Goal: Information Seeking & Learning: Learn about a topic

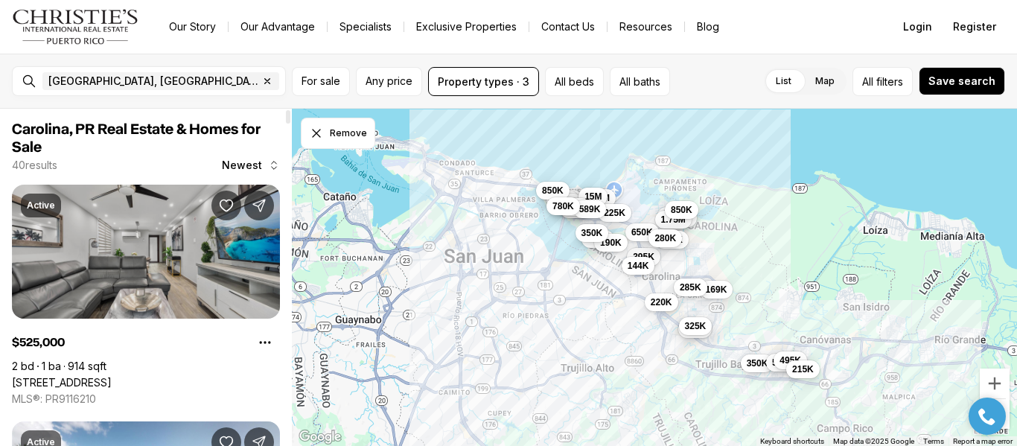
click at [112, 376] on link "[STREET_ADDRESS]" at bounding box center [62, 382] width 100 height 13
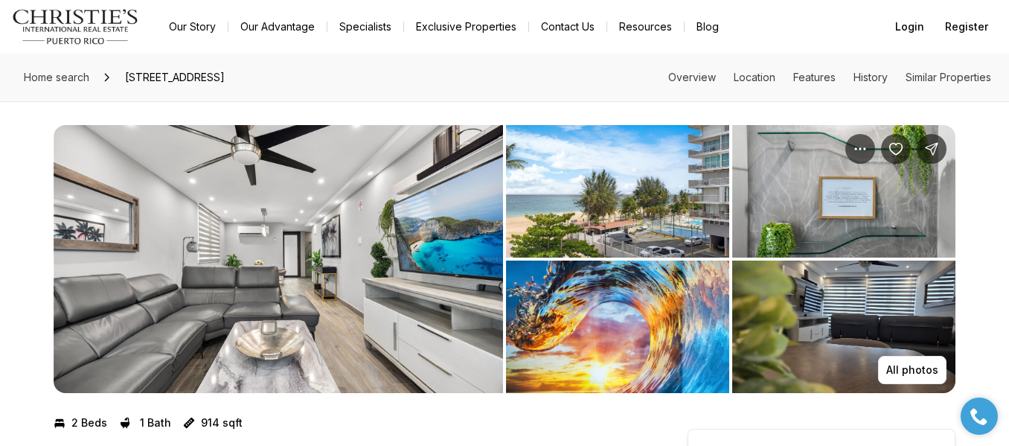
click at [425, 279] on img "View image gallery" at bounding box center [279, 259] width 450 height 268
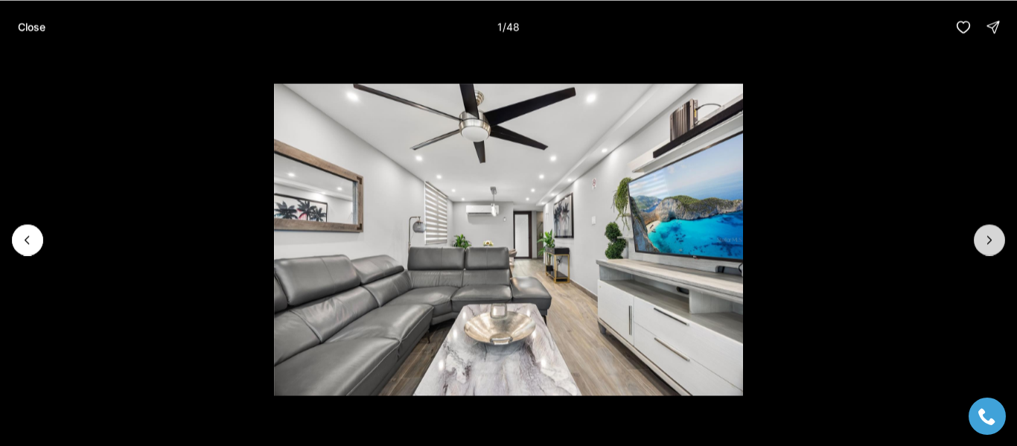
click at [988, 239] on icon "Next slide" at bounding box center [989, 239] width 15 height 15
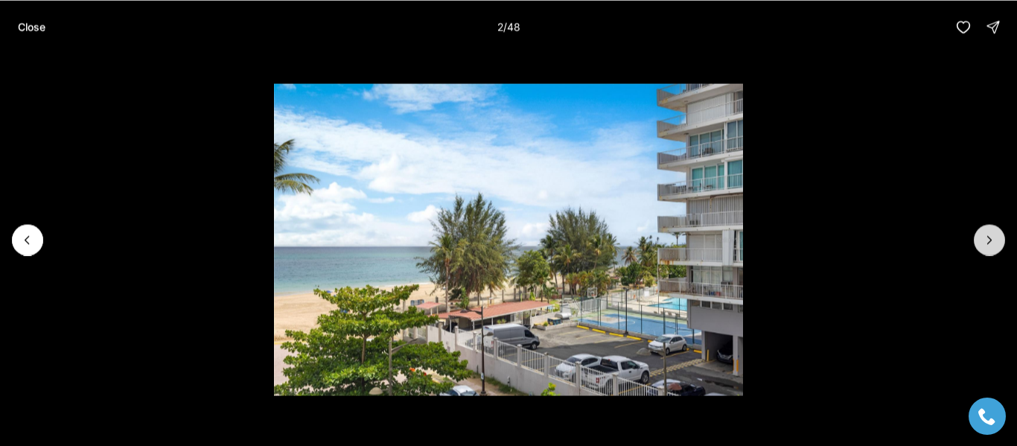
click at [988, 239] on icon "Next slide" at bounding box center [989, 239] width 15 height 15
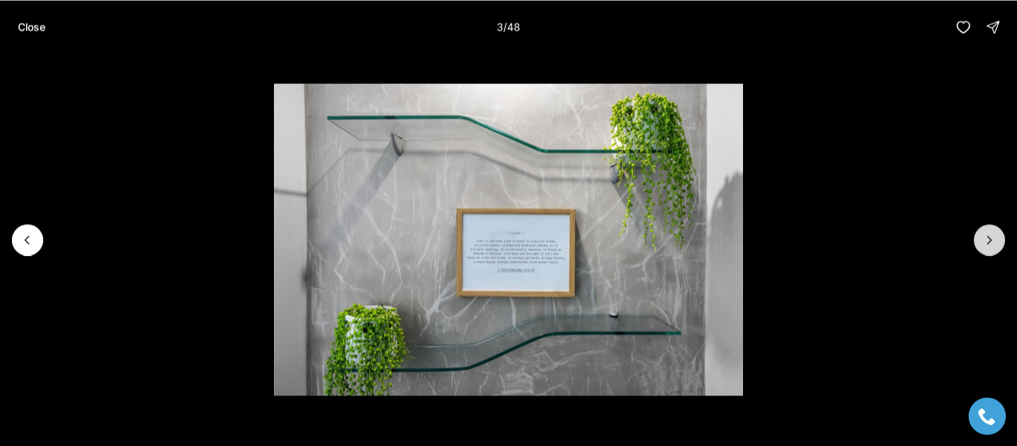
click at [988, 239] on icon "Next slide" at bounding box center [989, 239] width 15 height 15
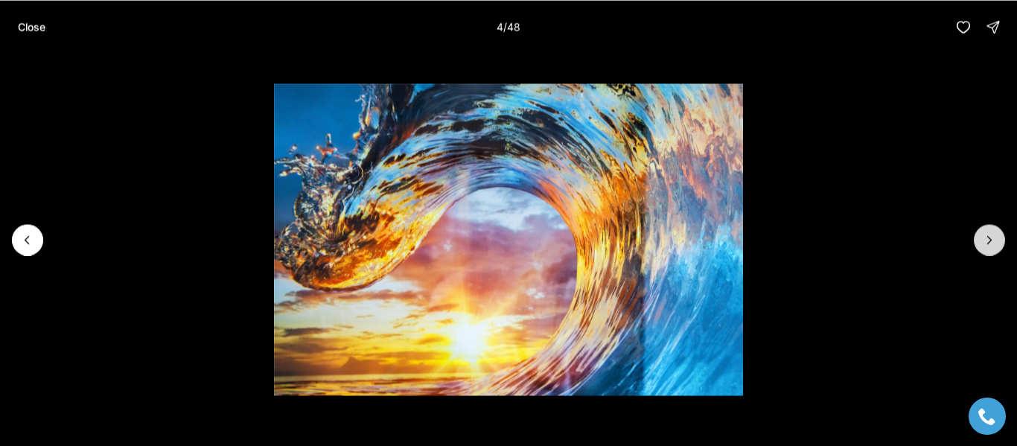
click at [988, 239] on icon "Next slide" at bounding box center [989, 239] width 15 height 15
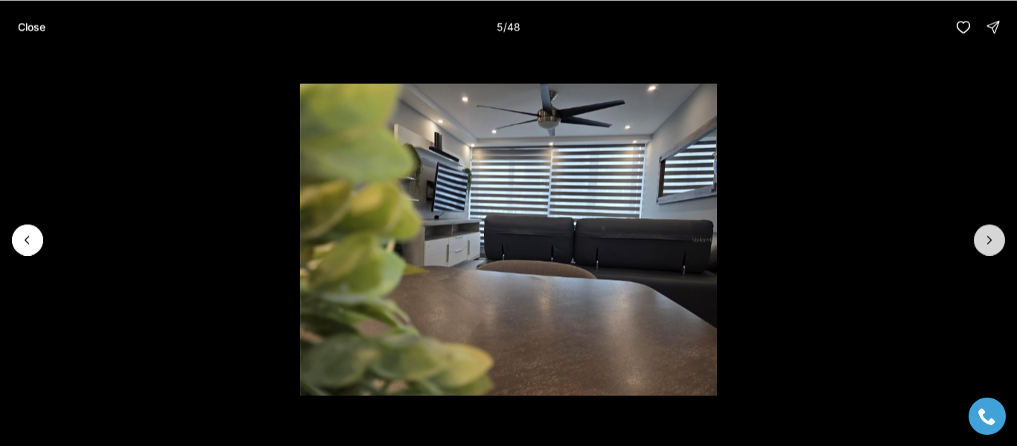
click at [988, 239] on icon "Next slide" at bounding box center [989, 239] width 15 height 15
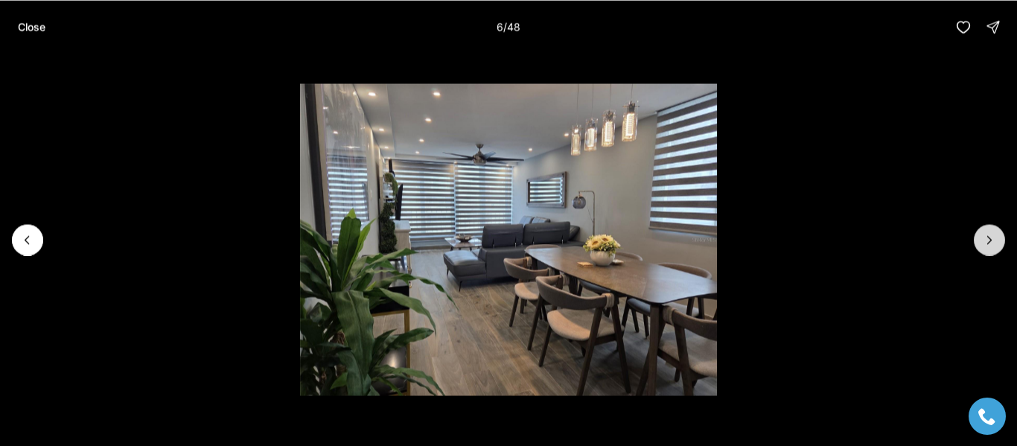
click at [988, 239] on icon "Next slide" at bounding box center [989, 239] width 15 height 15
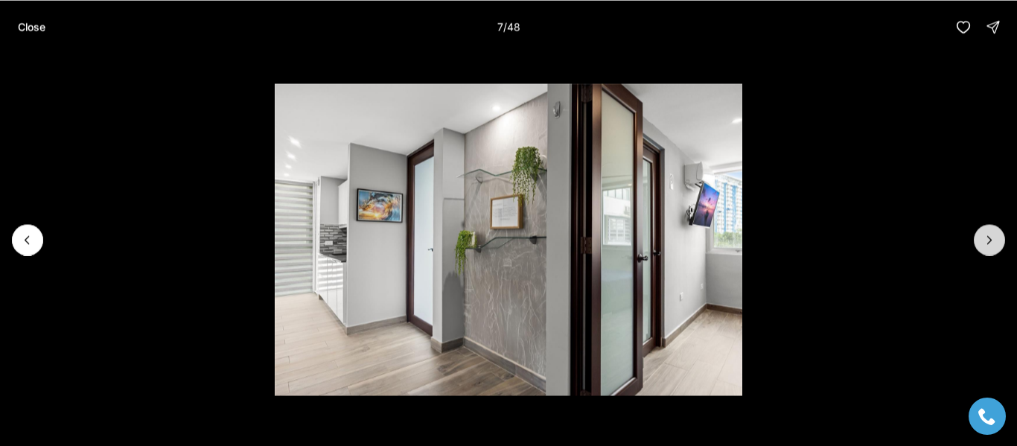
click at [988, 239] on icon "Next slide" at bounding box center [989, 239] width 15 height 15
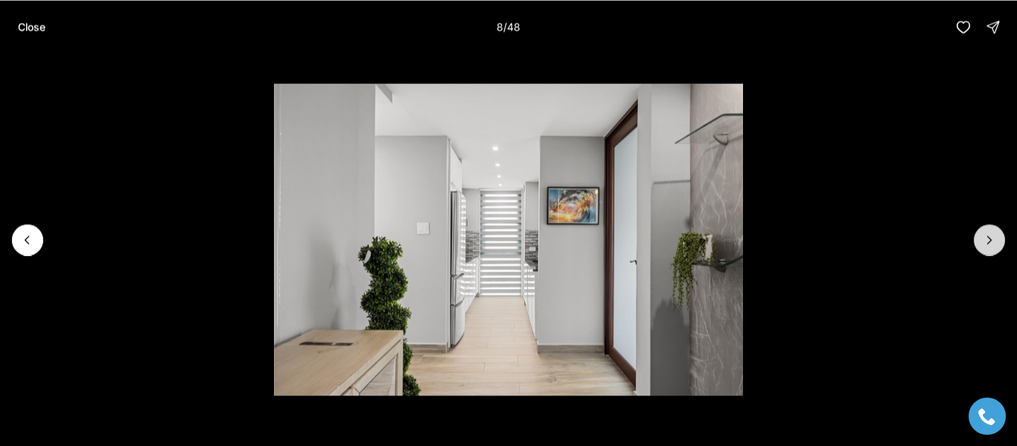
click at [988, 239] on icon "Next slide" at bounding box center [989, 239] width 15 height 15
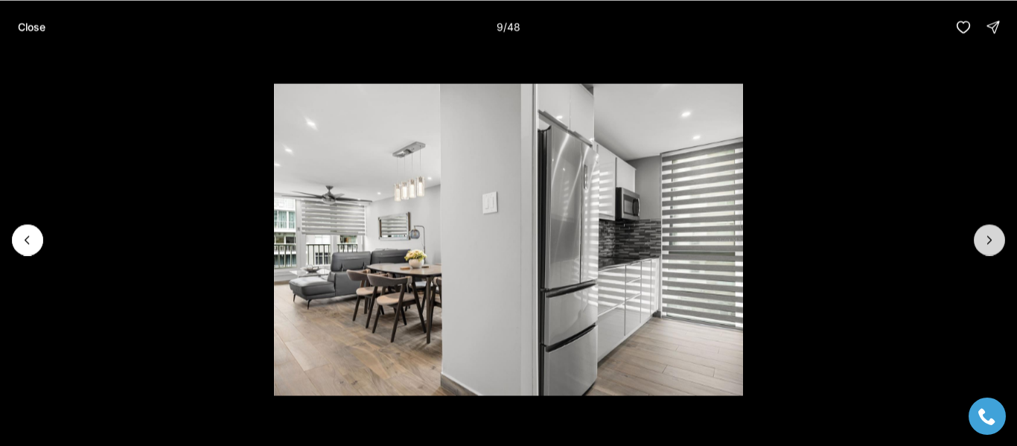
click at [988, 239] on icon "Next slide" at bounding box center [989, 239] width 15 height 15
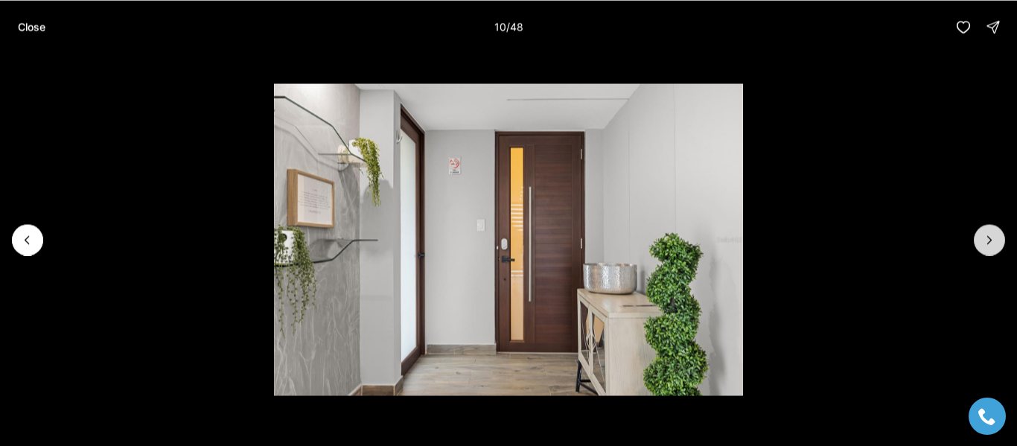
click at [988, 239] on icon "Next slide" at bounding box center [989, 239] width 15 height 15
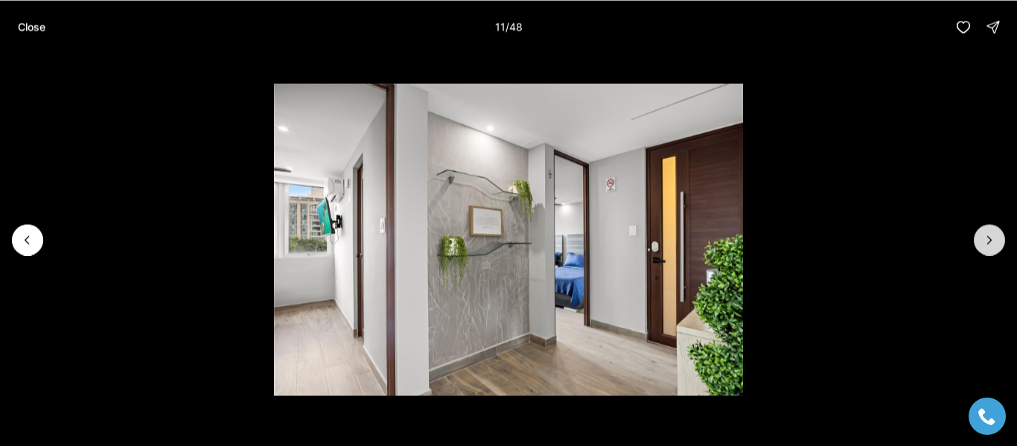
click at [988, 239] on icon "Next slide" at bounding box center [989, 239] width 15 height 15
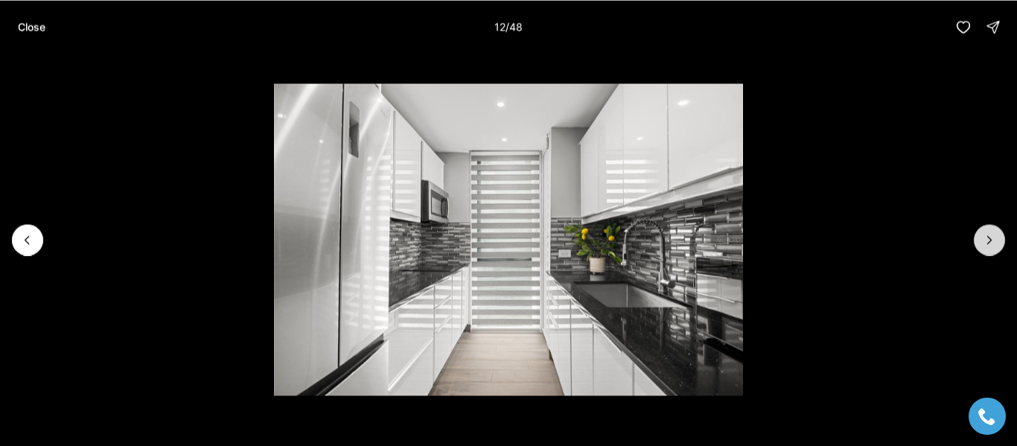
click at [988, 239] on icon "Next slide" at bounding box center [989, 239] width 15 height 15
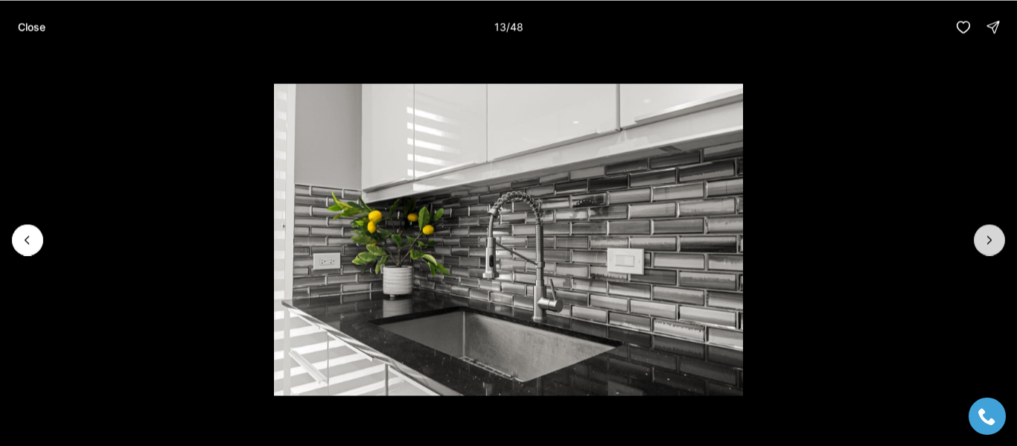
click at [988, 239] on icon "Next slide" at bounding box center [989, 239] width 15 height 15
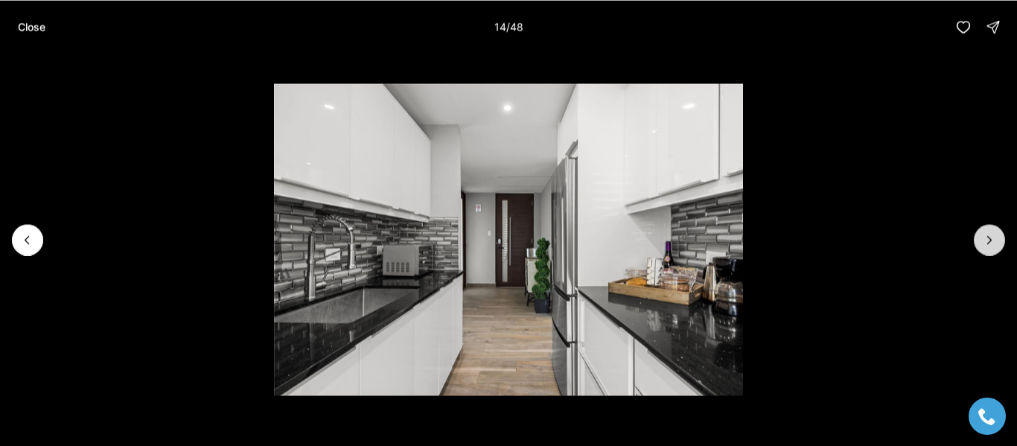
click at [988, 239] on icon "Next slide" at bounding box center [989, 239] width 15 height 15
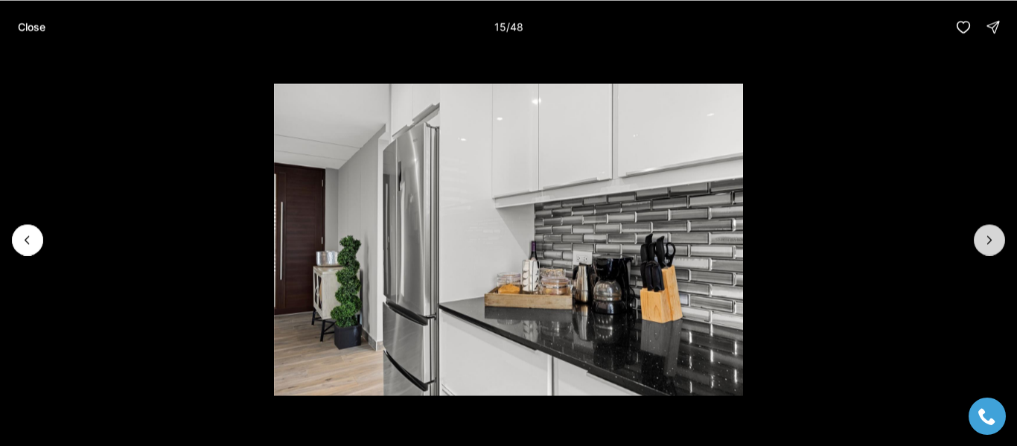
click at [988, 239] on icon "Next slide" at bounding box center [989, 239] width 15 height 15
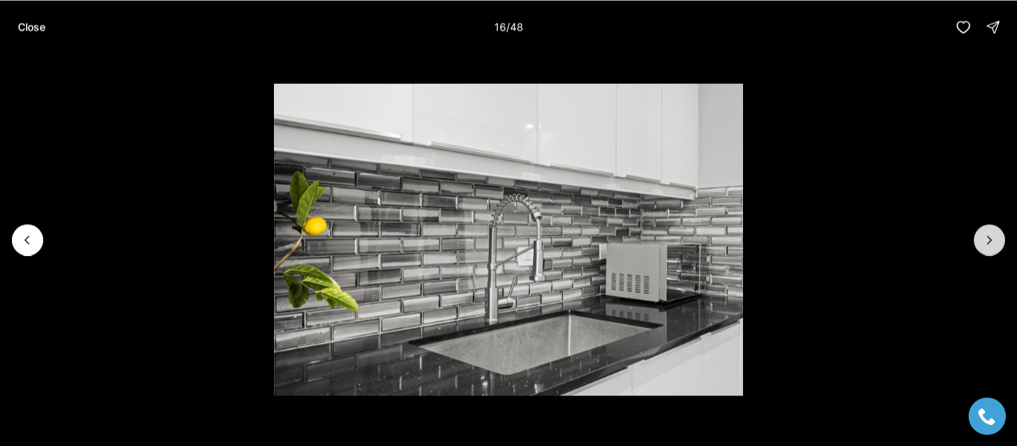
click at [989, 229] on button "Next slide" at bounding box center [989, 239] width 31 height 31
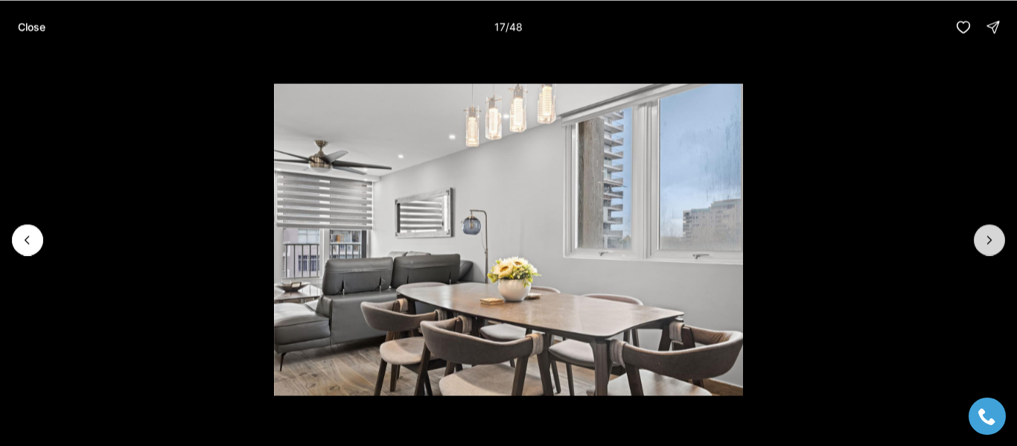
click at [989, 229] on button "Next slide" at bounding box center [989, 239] width 31 height 31
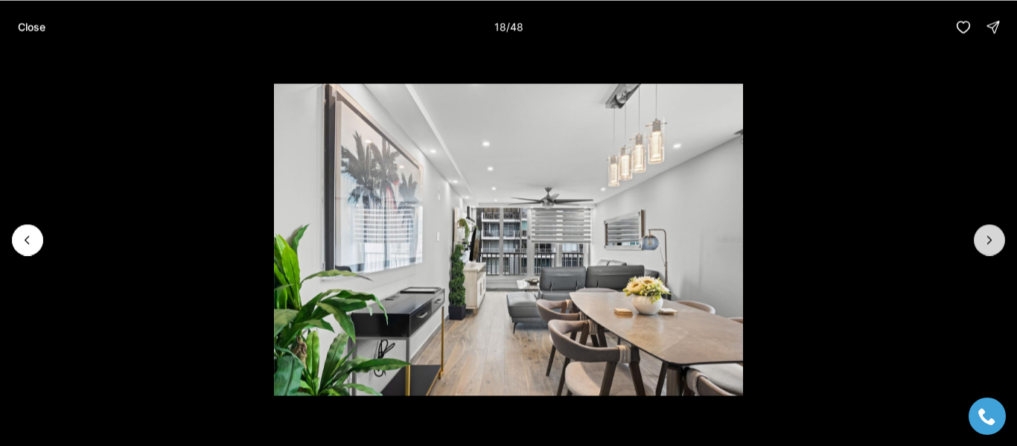
click at [989, 229] on button "Next slide" at bounding box center [989, 239] width 31 height 31
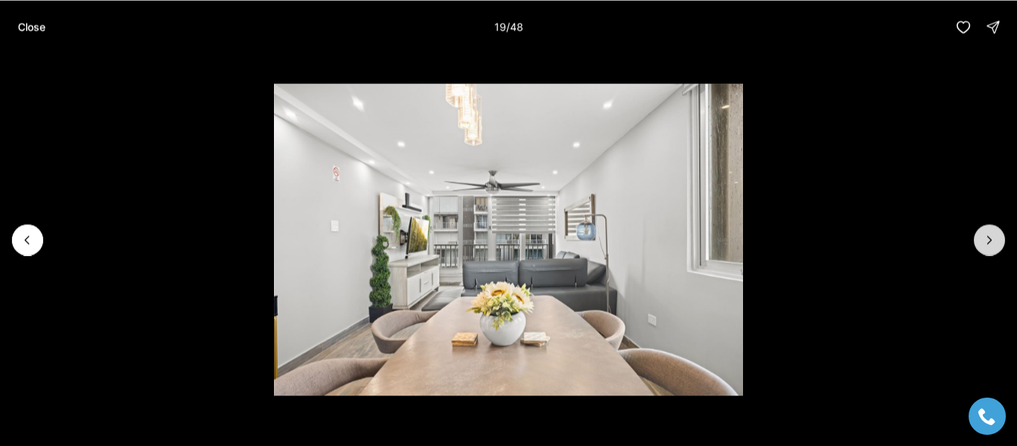
click at [995, 225] on button "Next slide" at bounding box center [989, 239] width 31 height 31
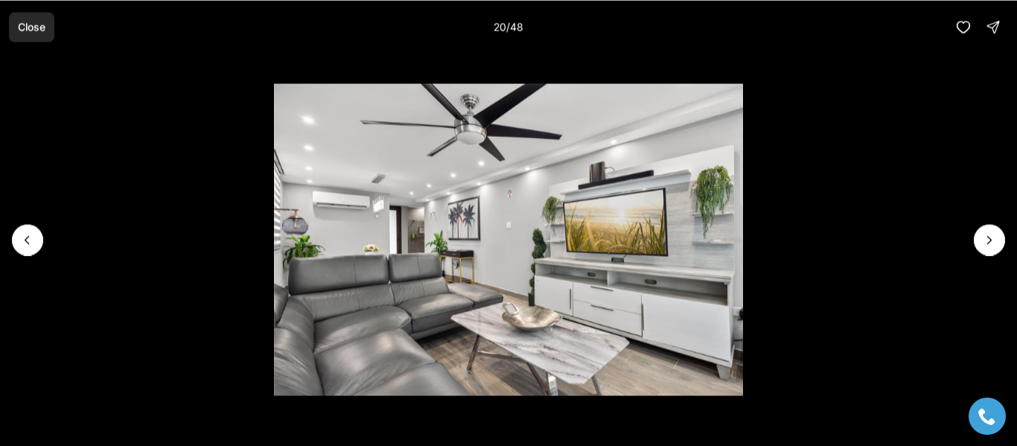
click at [39, 31] on p "Close" at bounding box center [32, 27] width 28 height 12
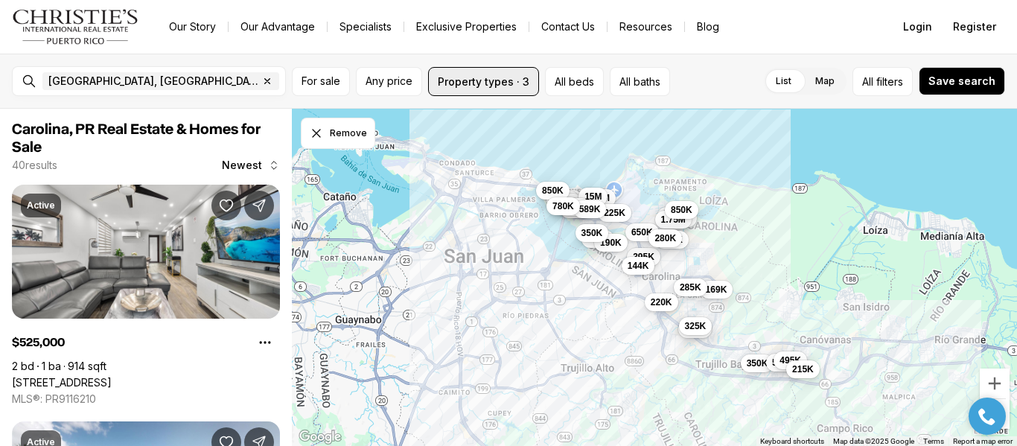
click at [503, 86] on button "Property types · 3" at bounding box center [483, 81] width 111 height 29
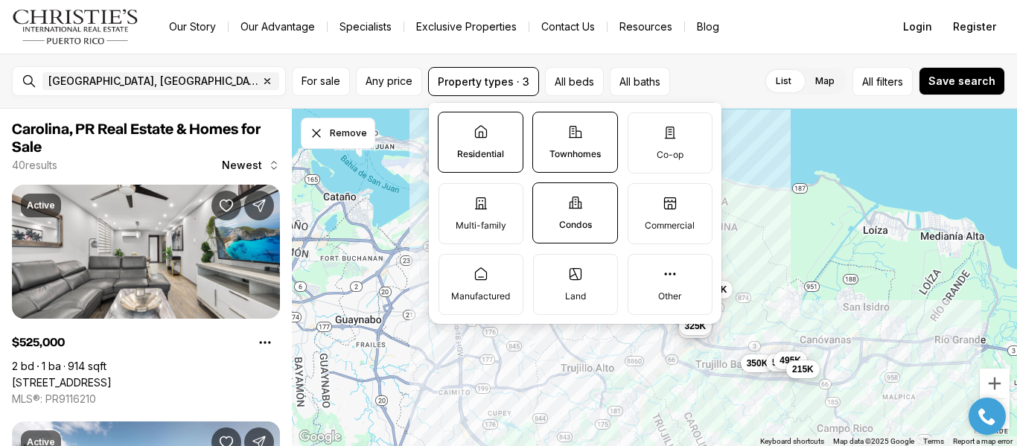
click at [580, 219] on p "Condos" at bounding box center [575, 225] width 33 height 12
click at [548, 198] on button "Condos" at bounding box center [540, 190] width 15 height 15
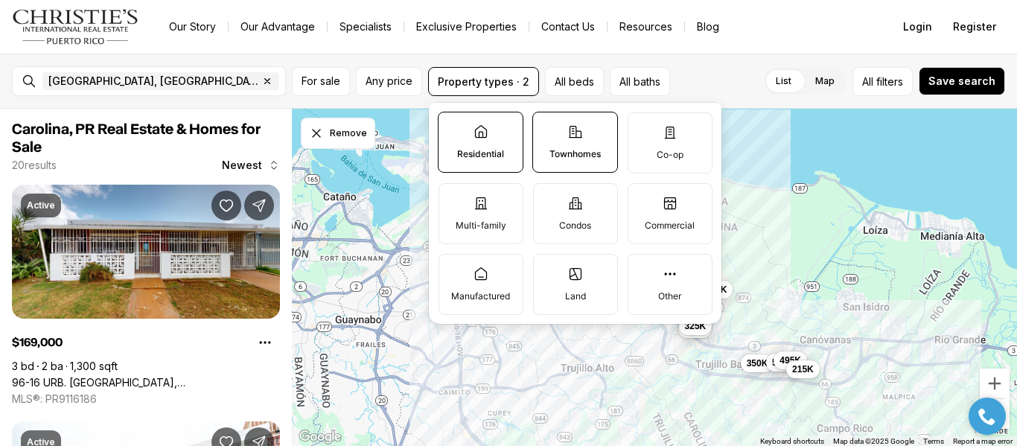
click at [569, 156] on p "Townhomes" at bounding box center [574, 154] width 51 height 12
click at [548, 127] on button "Townhomes" at bounding box center [540, 119] width 15 height 15
click at [569, 156] on p "Townhomes" at bounding box center [575, 155] width 51 height 12
click at [549, 128] on button "Townhomes" at bounding box center [541, 120] width 15 height 15
click at [566, 161] on label "Townhomes" at bounding box center [575, 142] width 86 height 61
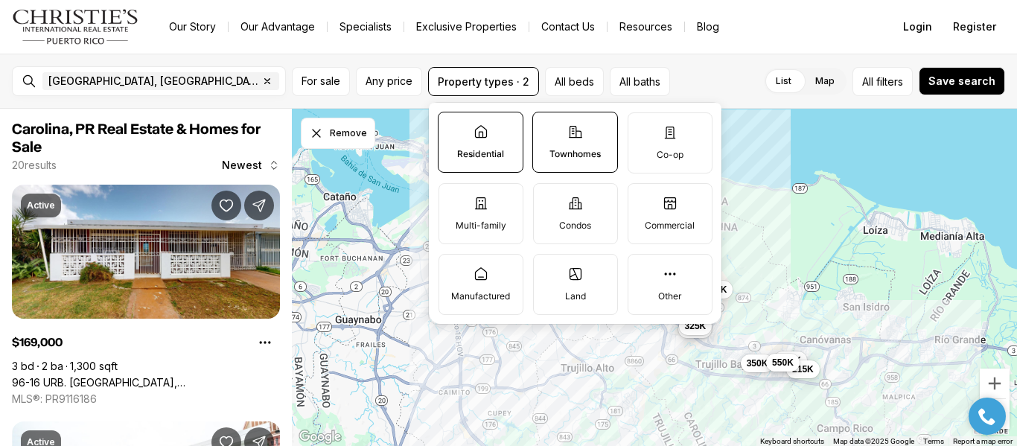
click at [548, 127] on button "Townhomes" at bounding box center [540, 119] width 15 height 15
click at [865, 125] on div "169K 350K 395K 595K 325K 1.39M 1.75M 285K 1.5M 1.4M 212K 15M 495K 190K 144K 850…" at bounding box center [654, 278] width 725 height 338
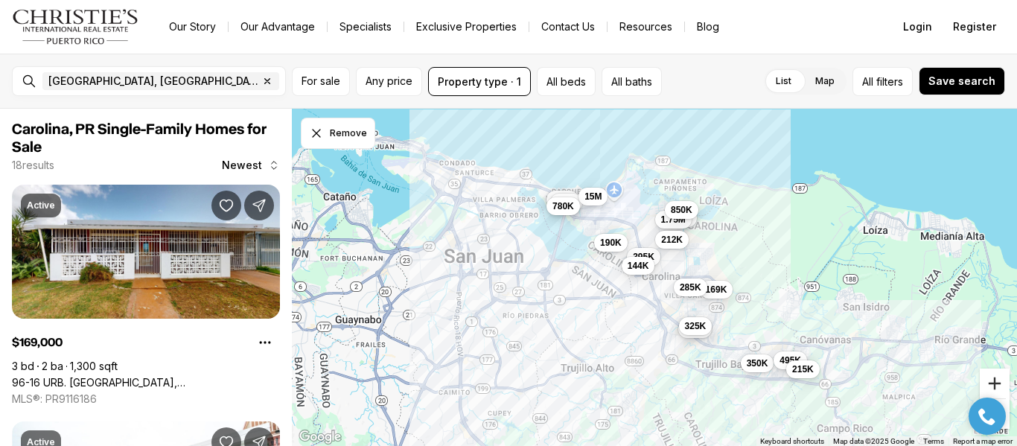
click at [988, 383] on button "Zoom in" at bounding box center [995, 383] width 30 height 30
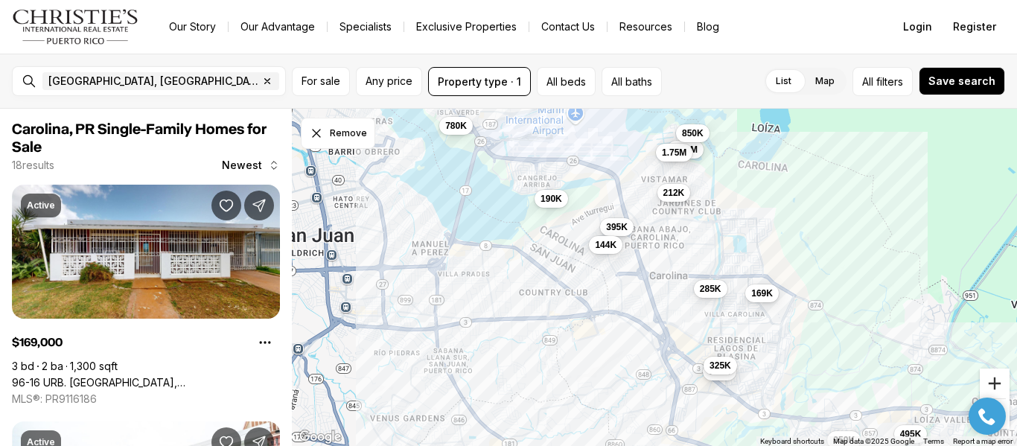
click at [988, 383] on button "Zoom in" at bounding box center [995, 383] width 30 height 30
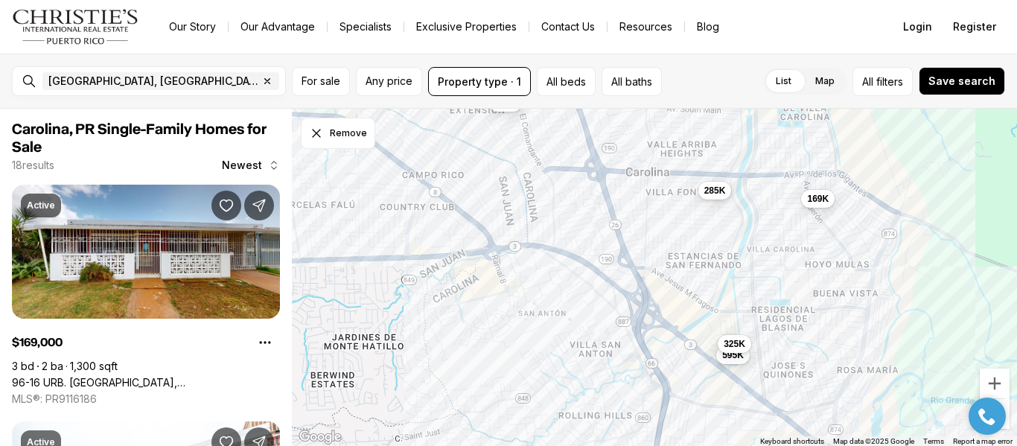
drag, startPoint x: 823, startPoint y: 370, endPoint x: 785, endPoint y: 267, distance: 109.5
click at [785, 267] on div "169K 395K 595K 325K 285K 144K" at bounding box center [654, 278] width 725 height 338
drag, startPoint x: 804, startPoint y: 342, endPoint x: 798, endPoint y: 305, distance: 37.0
click at [801, 324] on div "169K 595K 325K 285K" at bounding box center [654, 278] width 725 height 338
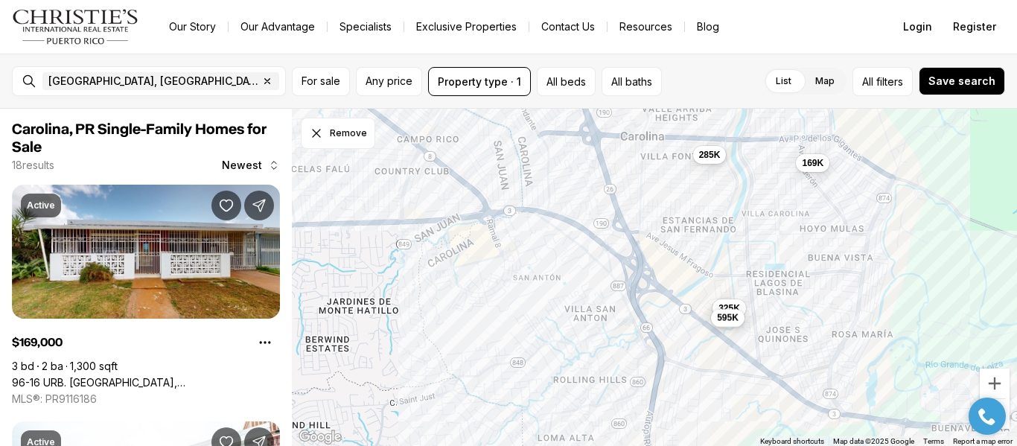
click at [729, 316] on span "595K" at bounding box center [728, 318] width 22 height 12
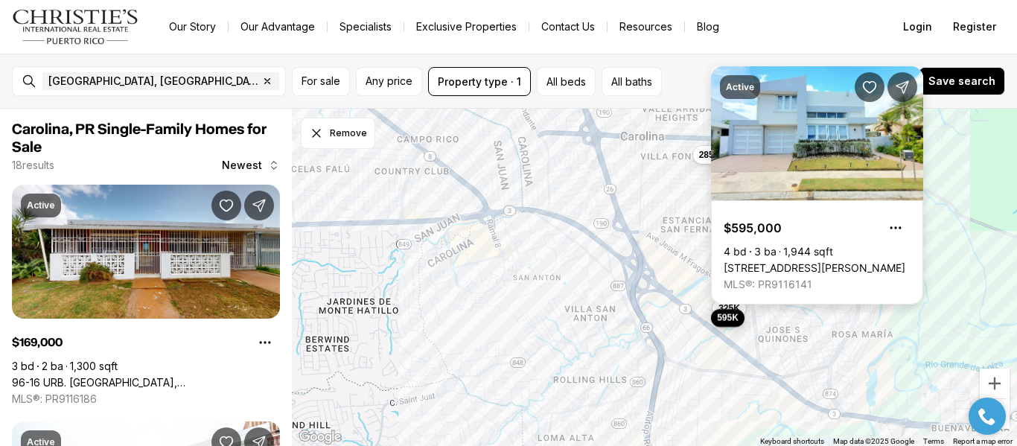
click at [766, 261] on link "[STREET_ADDRESS][PERSON_NAME]" at bounding box center [814, 267] width 182 height 13
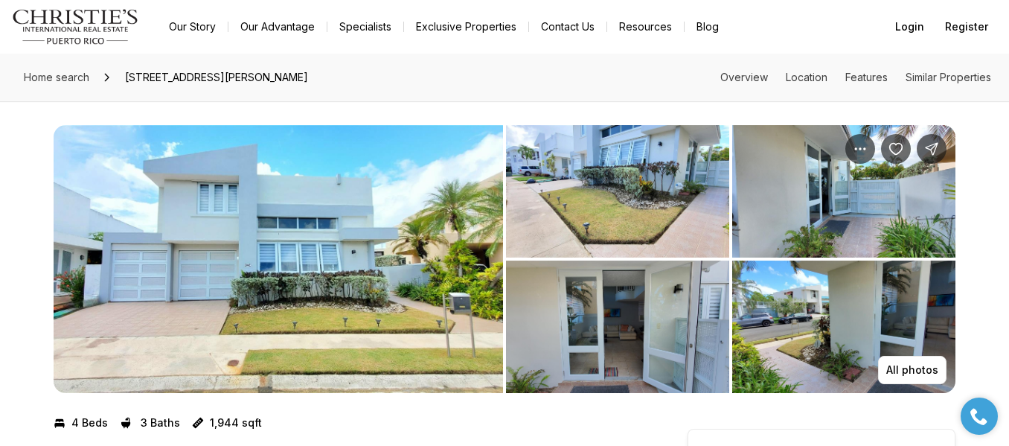
click at [424, 281] on img "View image gallery" at bounding box center [279, 259] width 450 height 268
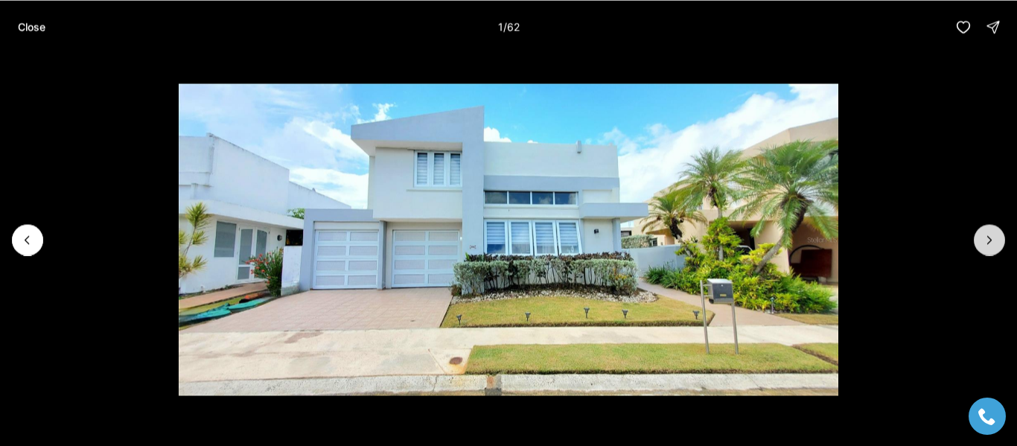
click at [982, 241] on icon "Next slide" at bounding box center [989, 239] width 15 height 15
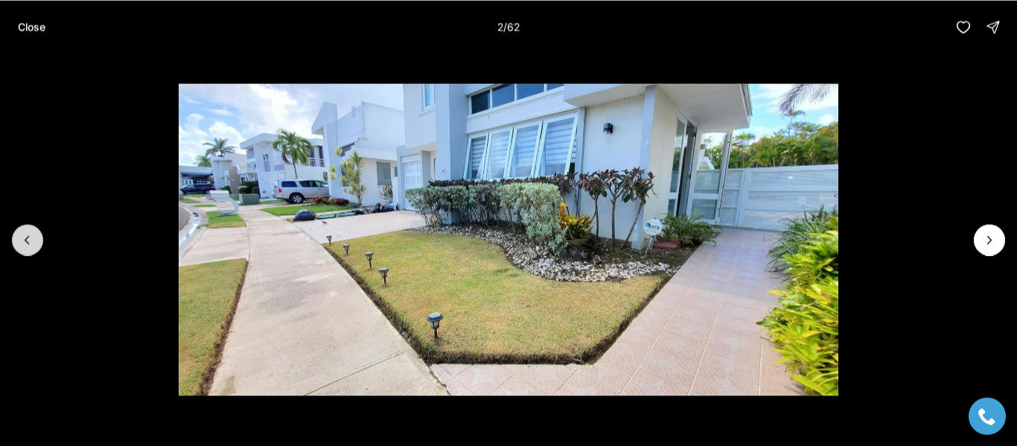
click at [36, 238] on button "Previous slide" at bounding box center [27, 239] width 31 height 31
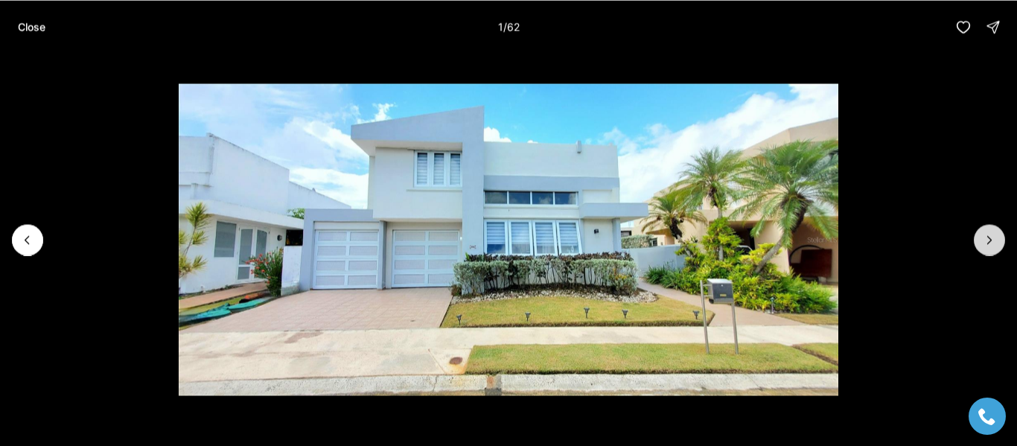
click at [977, 246] on button "Next slide" at bounding box center [989, 239] width 31 height 31
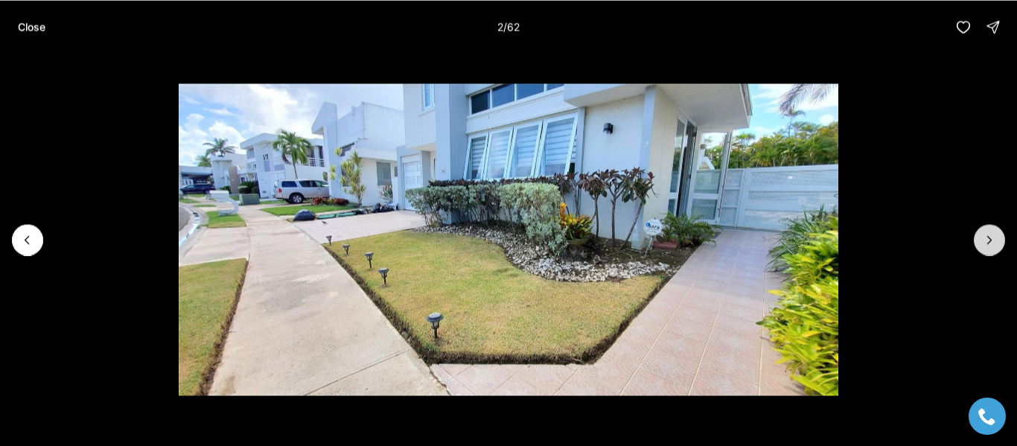
click at [977, 246] on button "Next slide" at bounding box center [989, 239] width 31 height 31
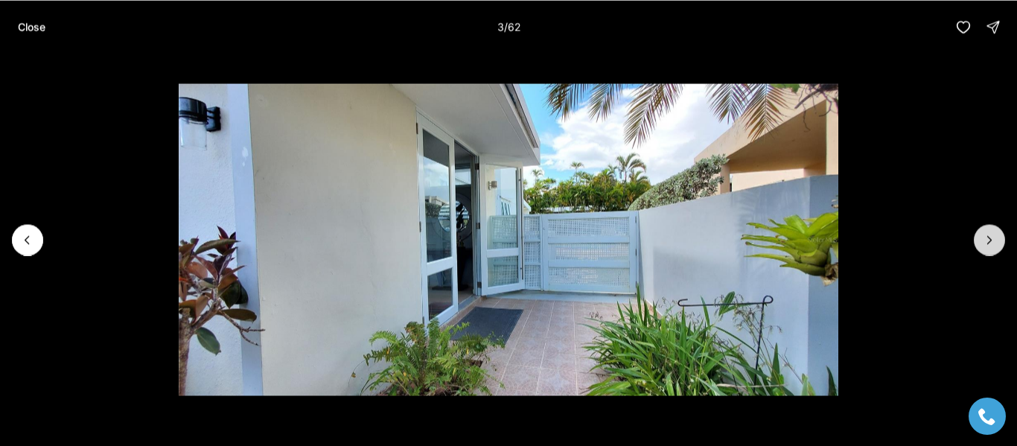
click at [977, 246] on button "Next slide" at bounding box center [989, 239] width 31 height 31
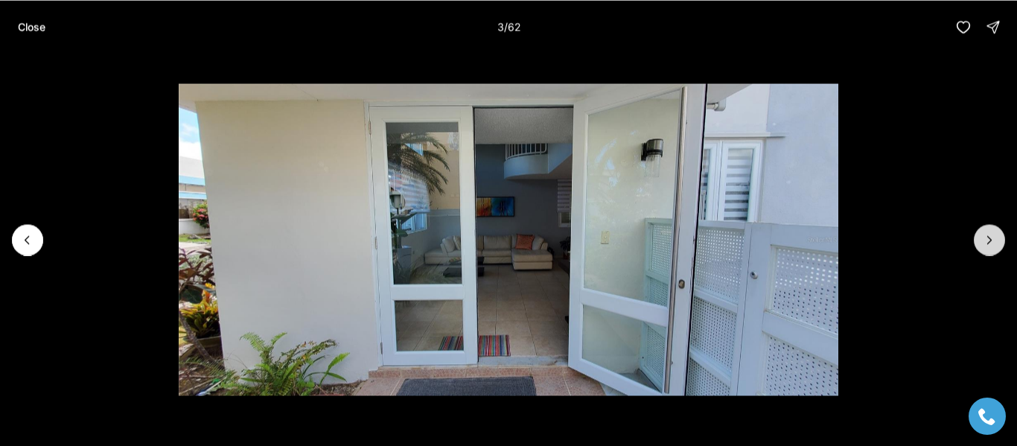
click at [977, 246] on button "Next slide" at bounding box center [989, 239] width 31 height 31
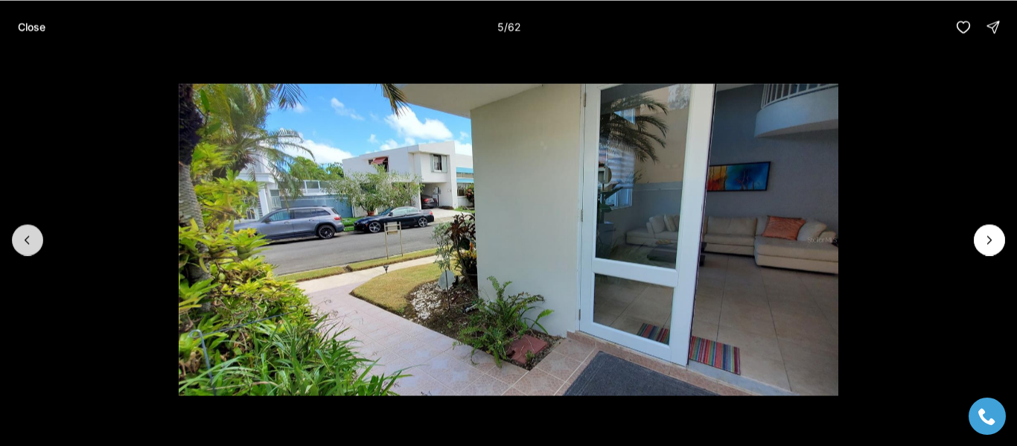
click at [40, 244] on button "Previous slide" at bounding box center [27, 239] width 31 height 31
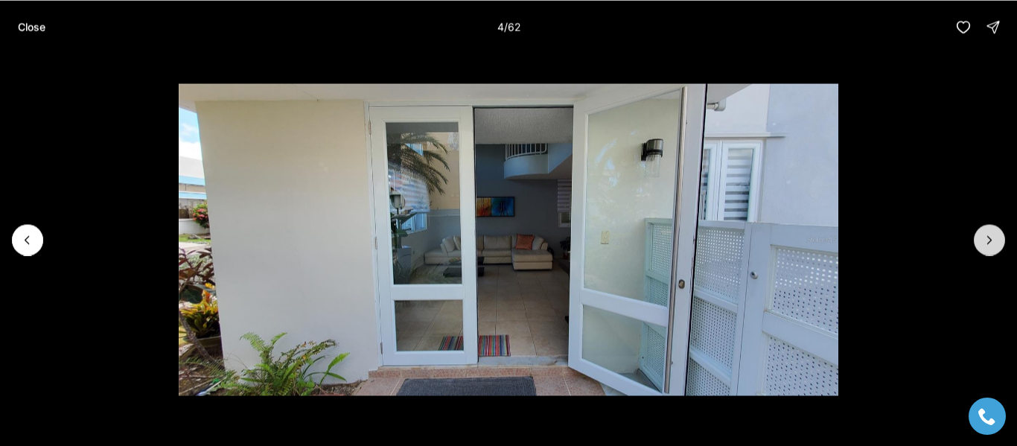
click at [999, 241] on button "Next slide" at bounding box center [989, 239] width 31 height 31
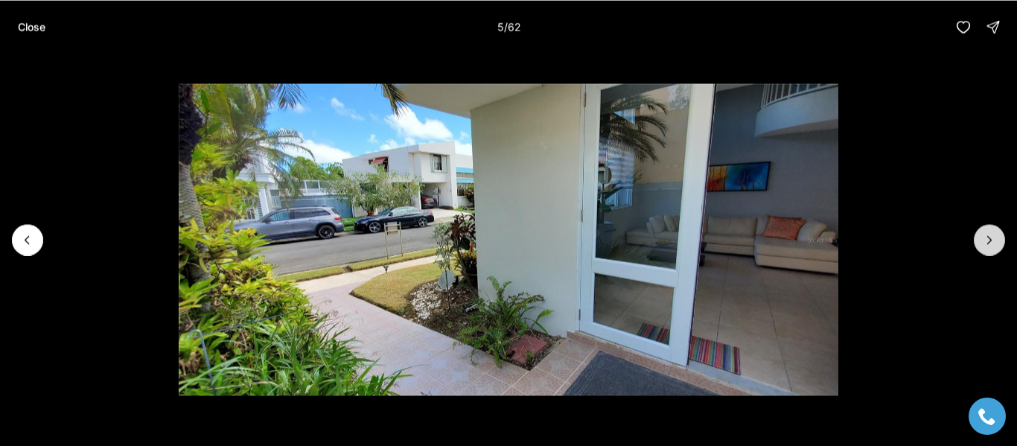
click at [999, 241] on button "Next slide" at bounding box center [989, 239] width 31 height 31
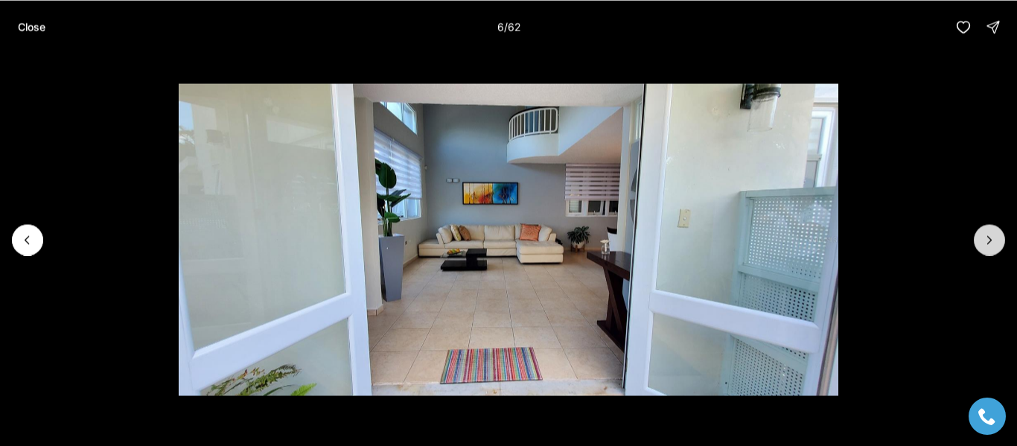
click at [999, 241] on button "Next slide" at bounding box center [989, 239] width 31 height 31
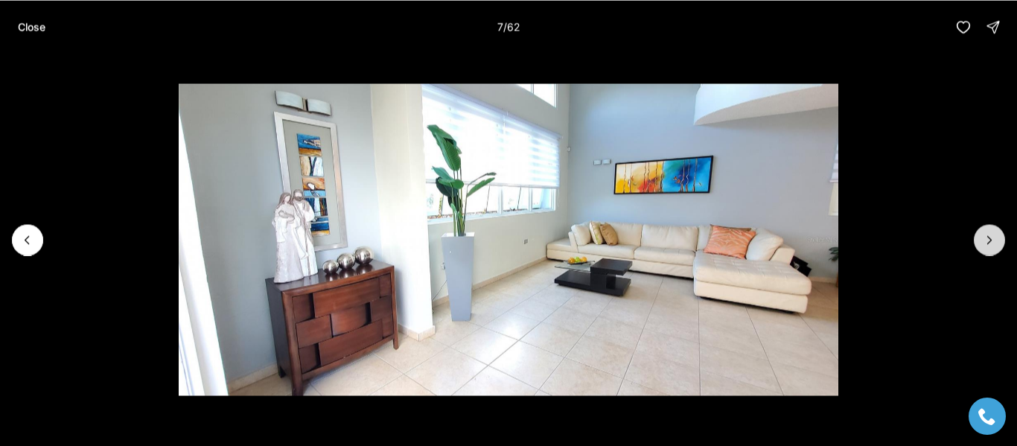
click at [999, 241] on button "Next slide" at bounding box center [989, 239] width 31 height 31
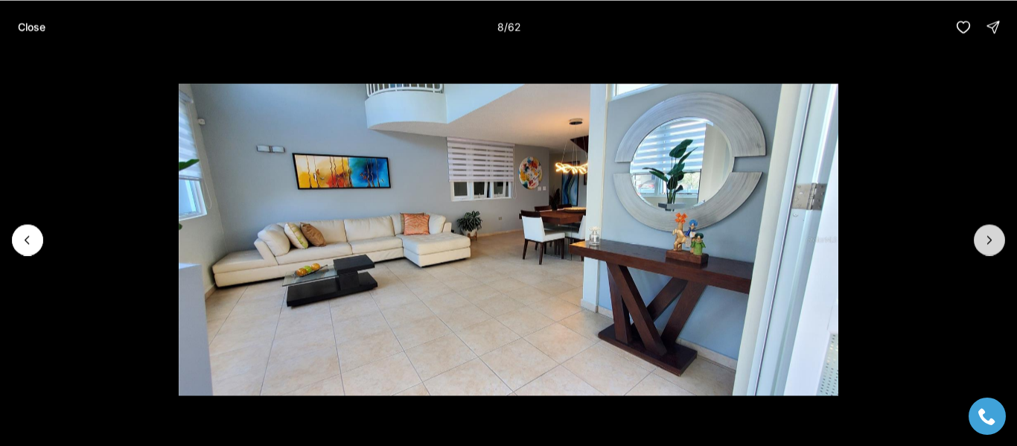
click at [999, 241] on button "Next slide" at bounding box center [989, 239] width 31 height 31
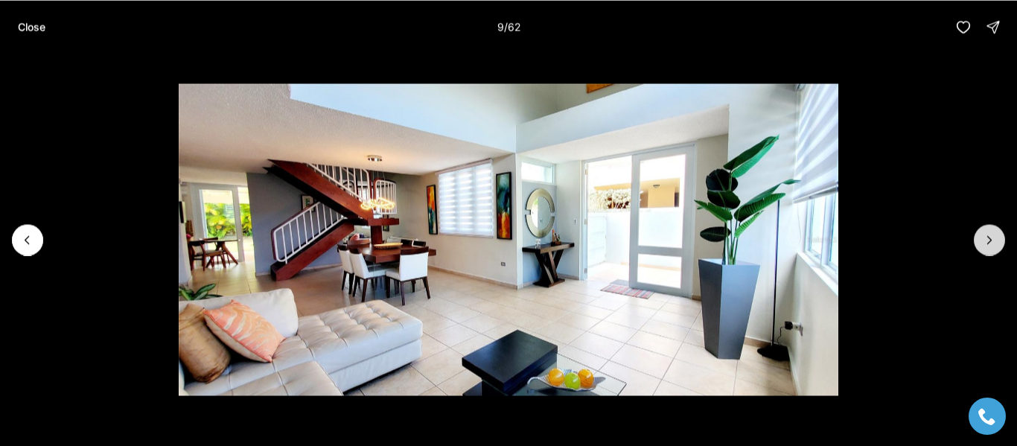
click at [999, 241] on button "Next slide" at bounding box center [989, 239] width 31 height 31
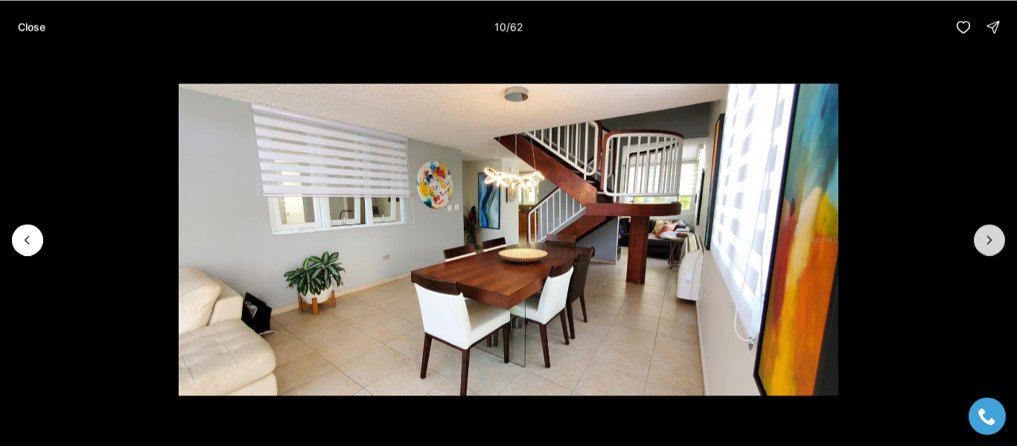
click at [999, 241] on button "Next slide" at bounding box center [989, 239] width 31 height 31
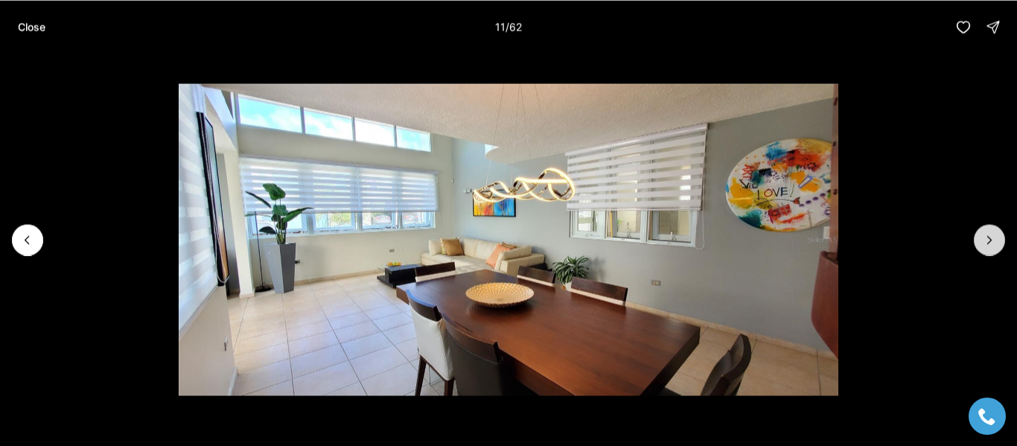
click at [999, 241] on button "Next slide" at bounding box center [989, 239] width 31 height 31
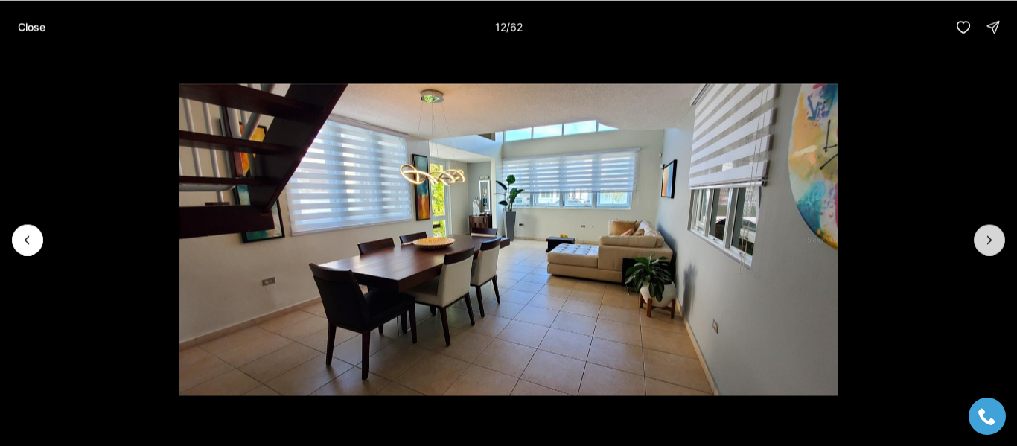
click at [999, 241] on button "Next slide" at bounding box center [989, 239] width 31 height 31
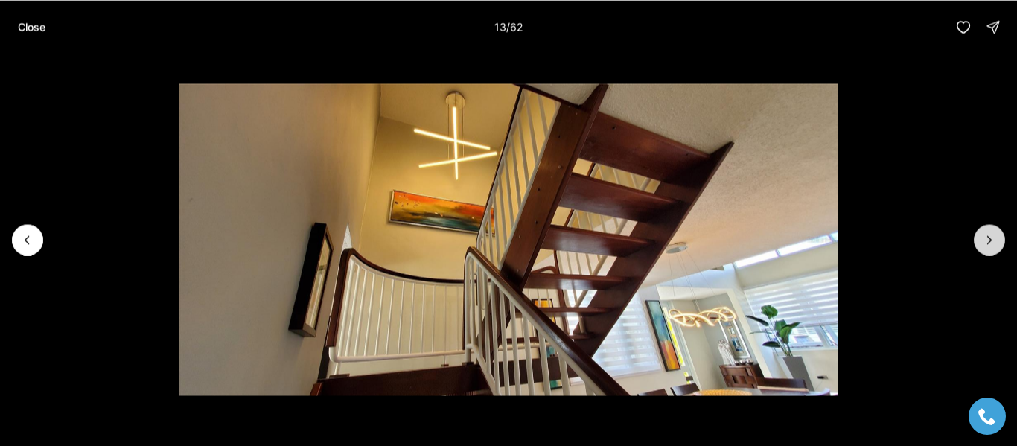
click at [999, 241] on button "Next slide" at bounding box center [989, 239] width 31 height 31
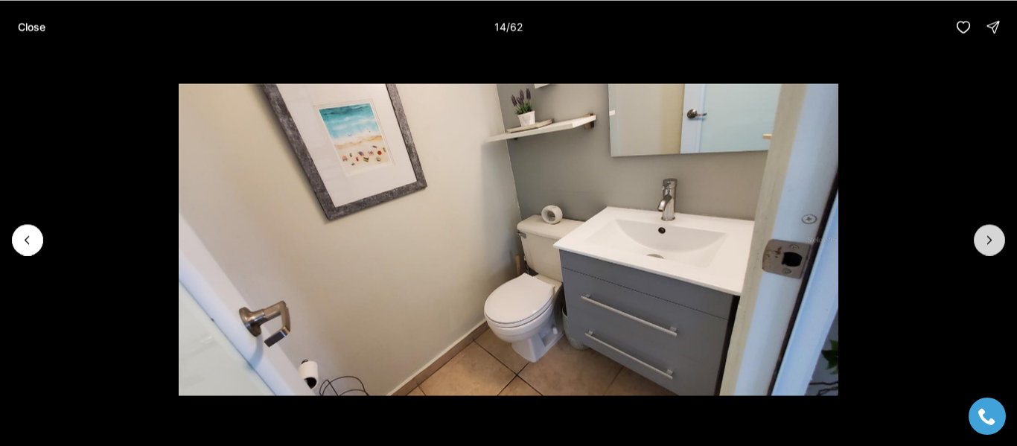
click at [999, 241] on button "Next slide" at bounding box center [989, 239] width 31 height 31
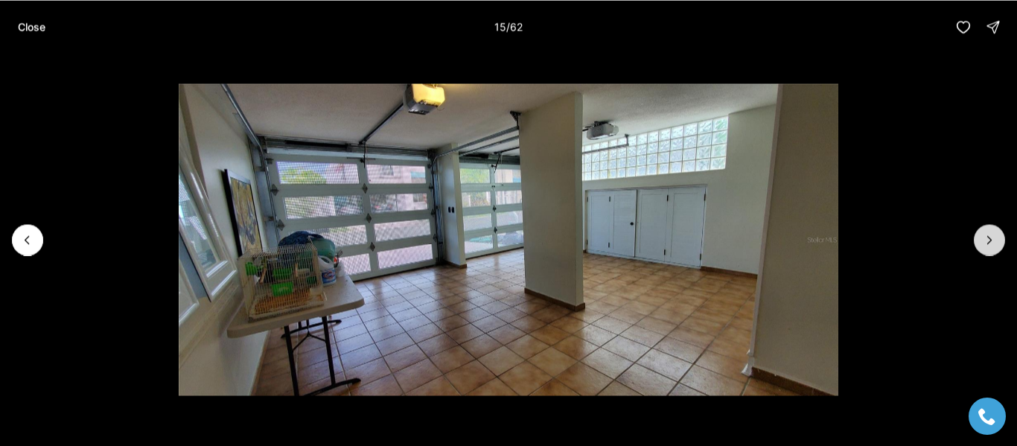
click at [999, 241] on button "Next slide" at bounding box center [989, 239] width 31 height 31
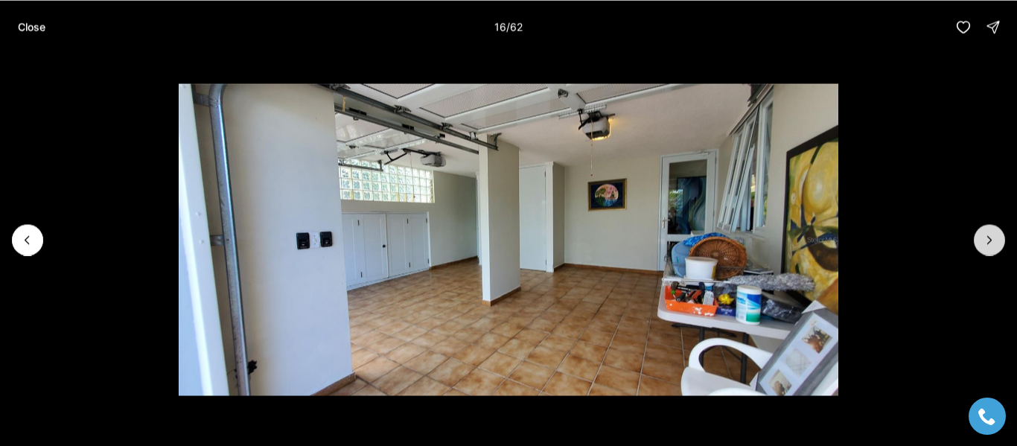
click at [999, 241] on button "Next slide" at bounding box center [989, 239] width 31 height 31
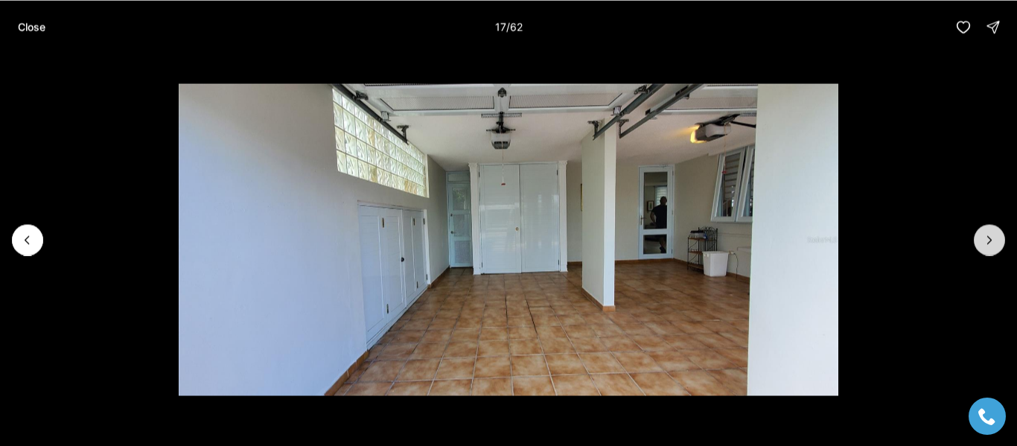
click at [999, 241] on button "Next slide" at bounding box center [989, 239] width 31 height 31
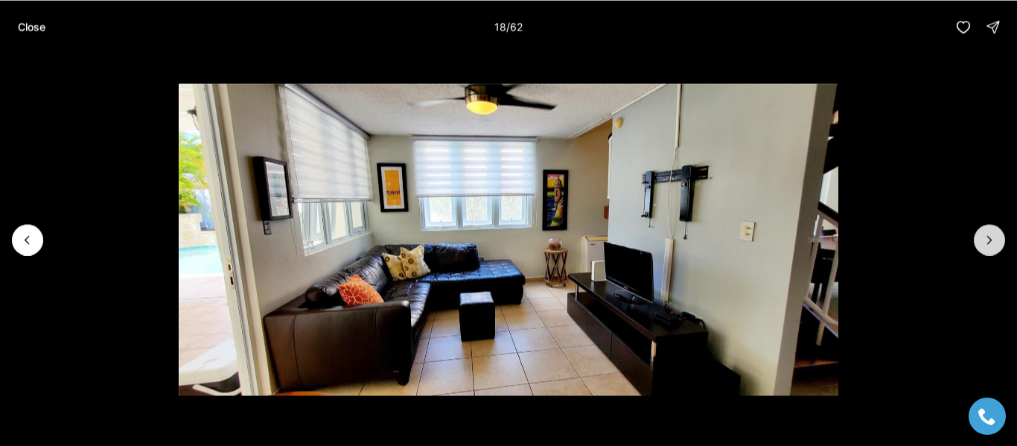
click at [999, 241] on button "Next slide" at bounding box center [989, 239] width 31 height 31
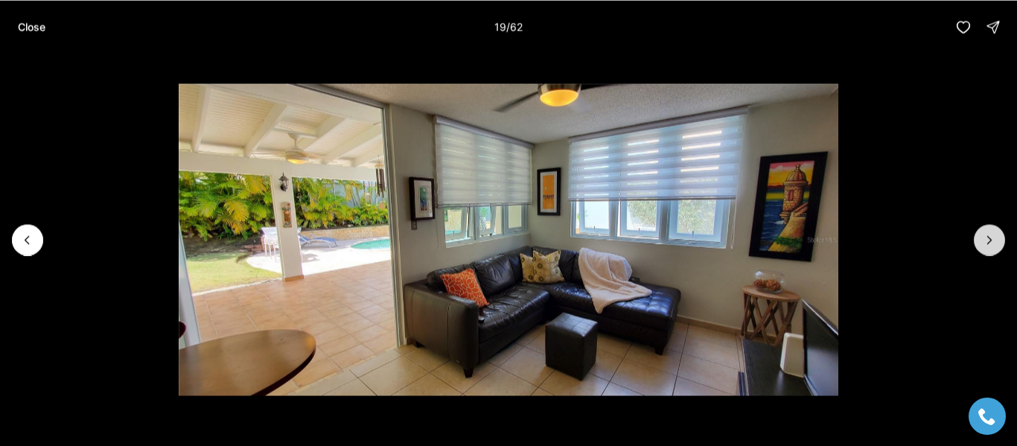
click at [999, 241] on button "Next slide" at bounding box center [989, 239] width 31 height 31
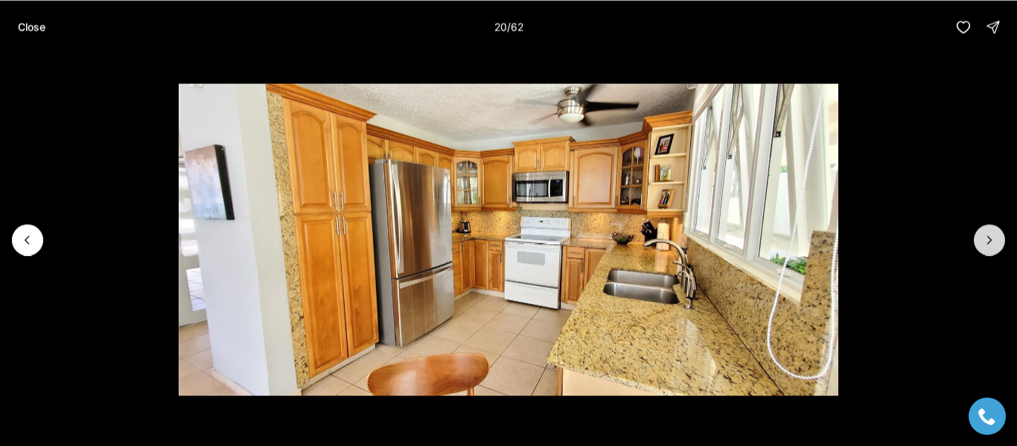
click at [999, 241] on button "Next slide" at bounding box center [989, 239] width 31 height 31
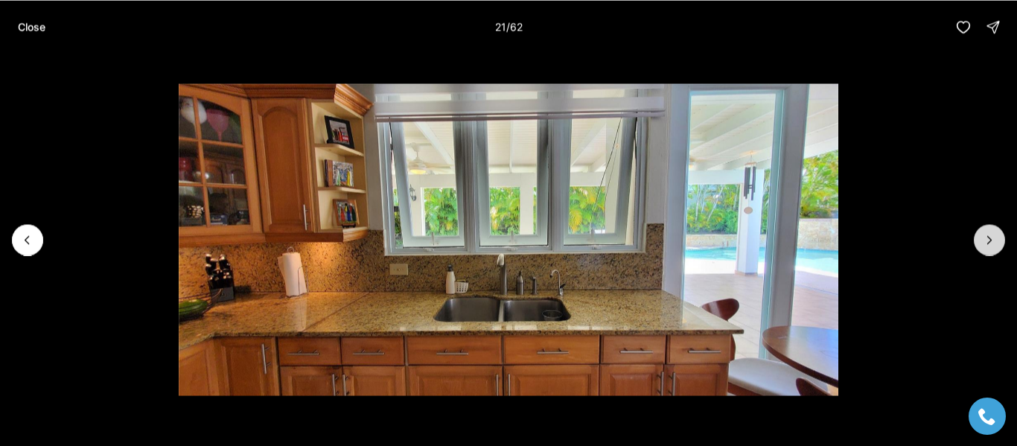
click at [999, 241] on button "Next slide" at bounding box center [989, 239] width 31 height 31
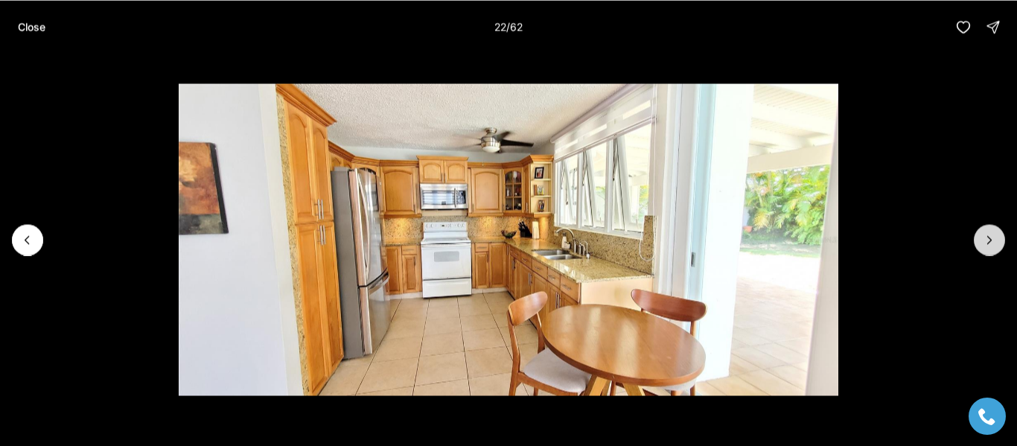
click at [999, 241] on button "Next slide" at bounding box center [989, 239] width 31 height 31
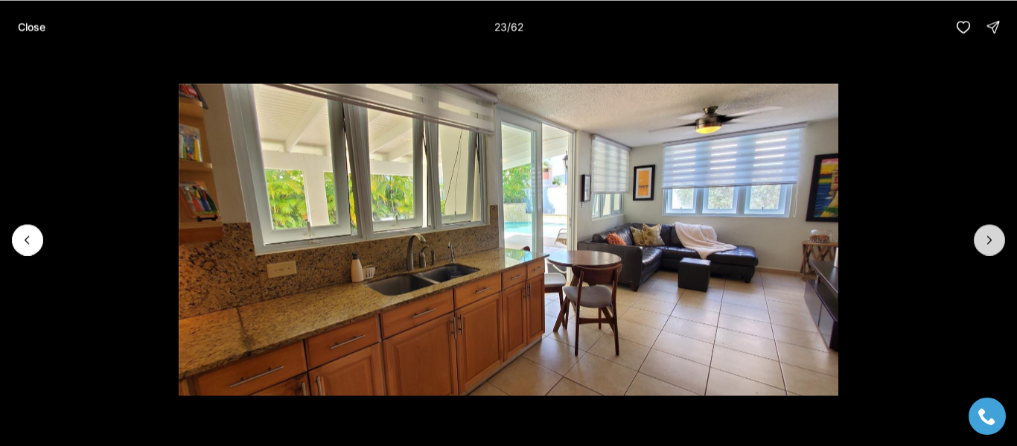
click at [999, 241] on button "Next slide" at bounding box center [989, 239] width 31 height 31
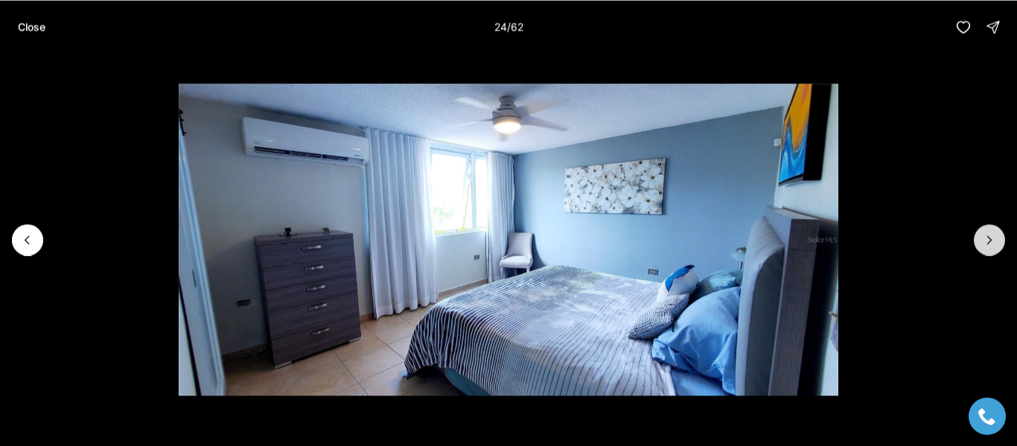
click at [999, 241] on button "Next slide" at bounding box center [989, 239] width 31 height 31
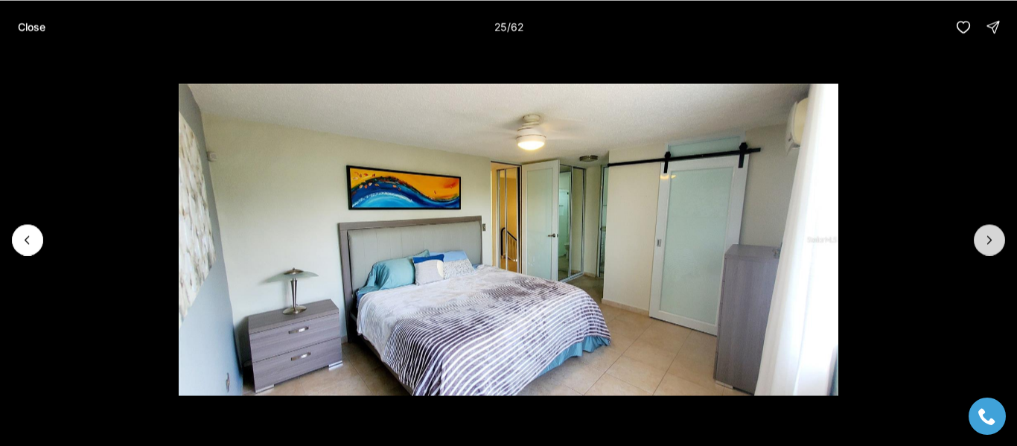
click at [999, 241] on button "Next slide" at bounding box center [989, 239] width 31 height 31
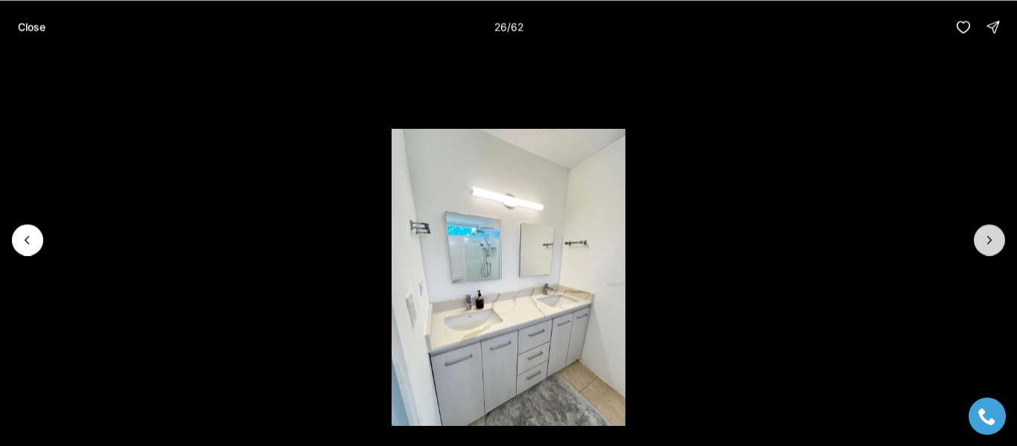
click at [999, 241] on button "Next slide" at bounding box center [989, 239] width 31 height 31
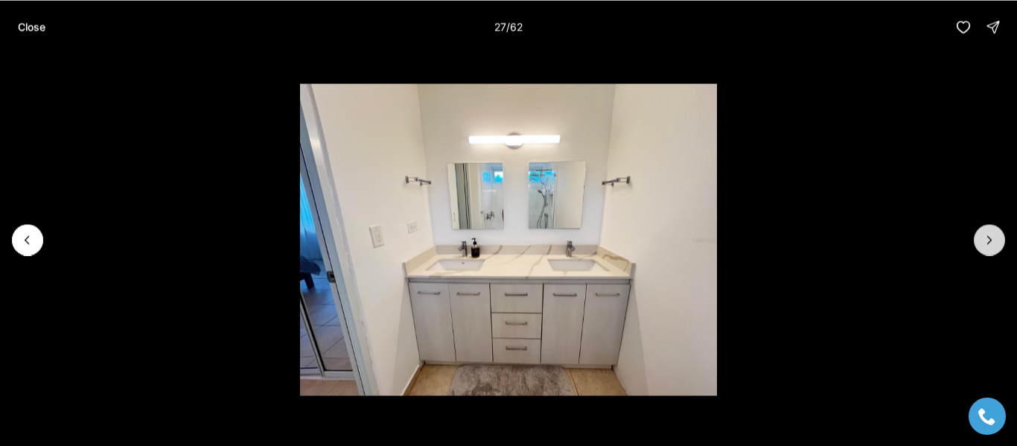
click at [999, 241] on button "Next slide" at bounding box center [989, 239] width 31 height 31
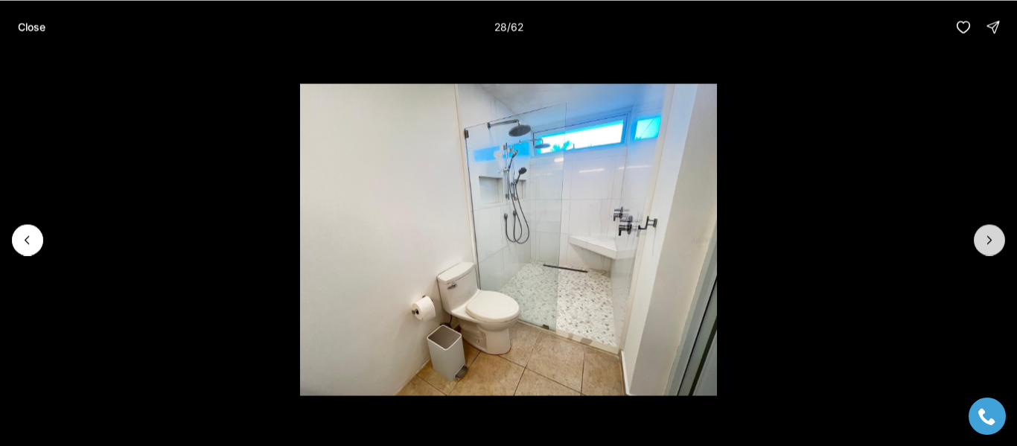
click at [999, 241] on button "Next slide" at bounding box center [989, 239] width 31 height 31
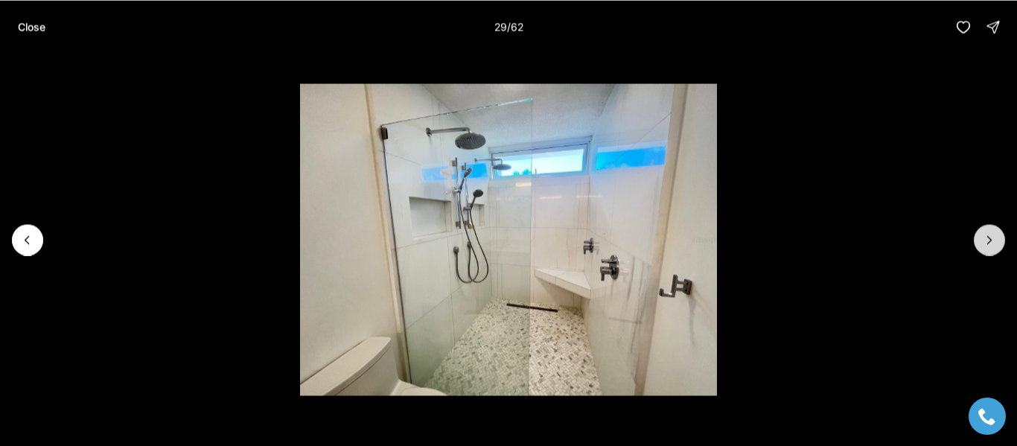
click at [999, 241] on button "Next slide" at bounding box center [989, 239] width 31 height 31
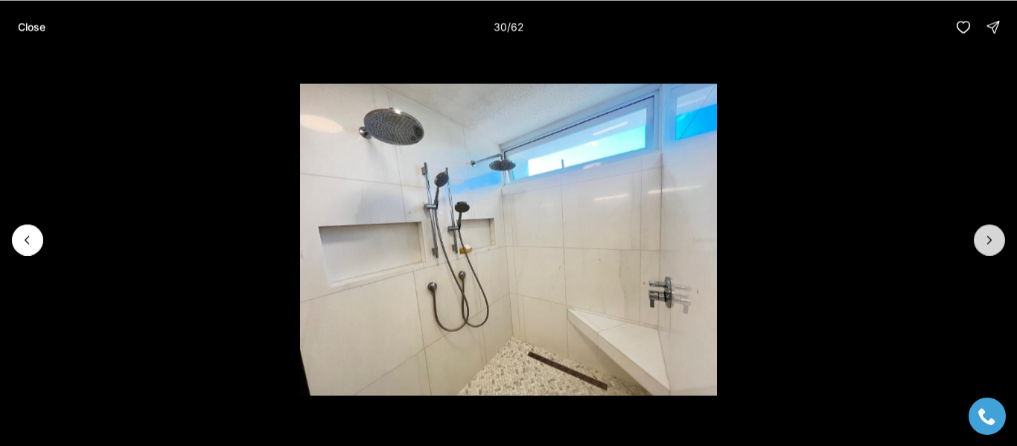
click at [999, 241] on button "Next slide" at bounding box center [989, 239] width 31 height 31
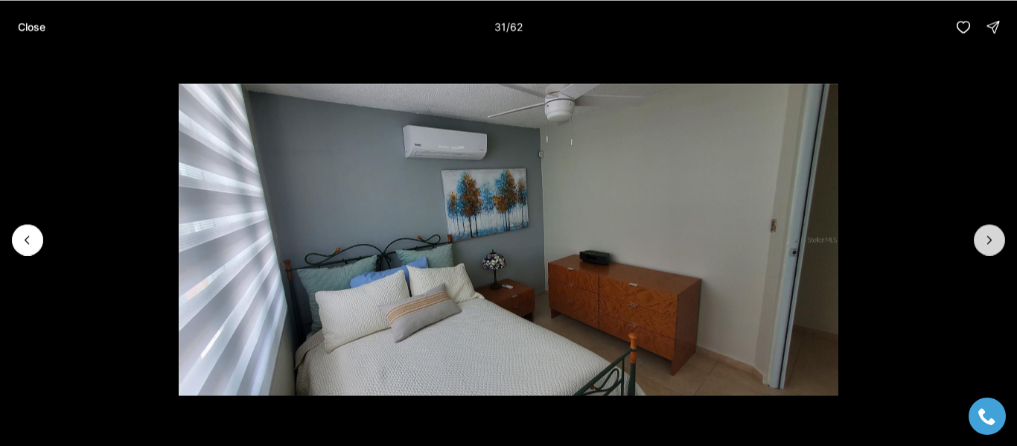
click at [999, 241] on button "Next slide" at bounding box center [989, 239] width 31 height 31
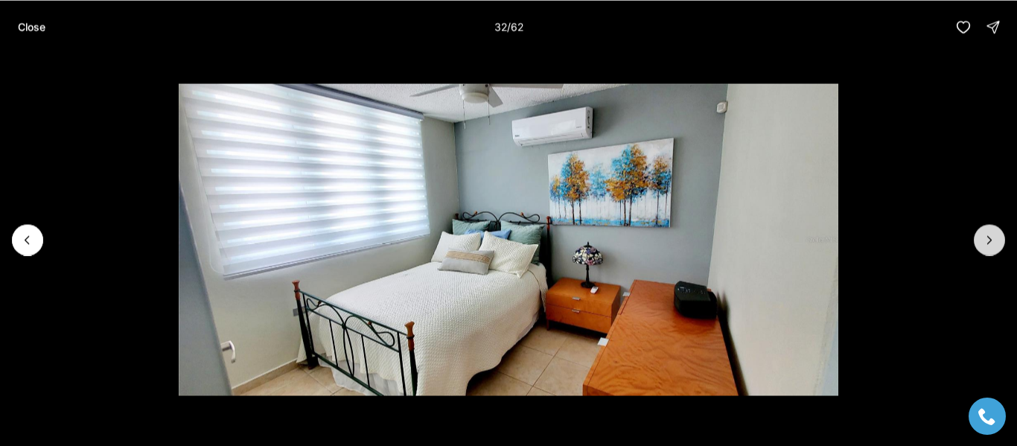
click at [999, 241] on button "Next slide" at bounding box center [989, 239] width 31 height 31
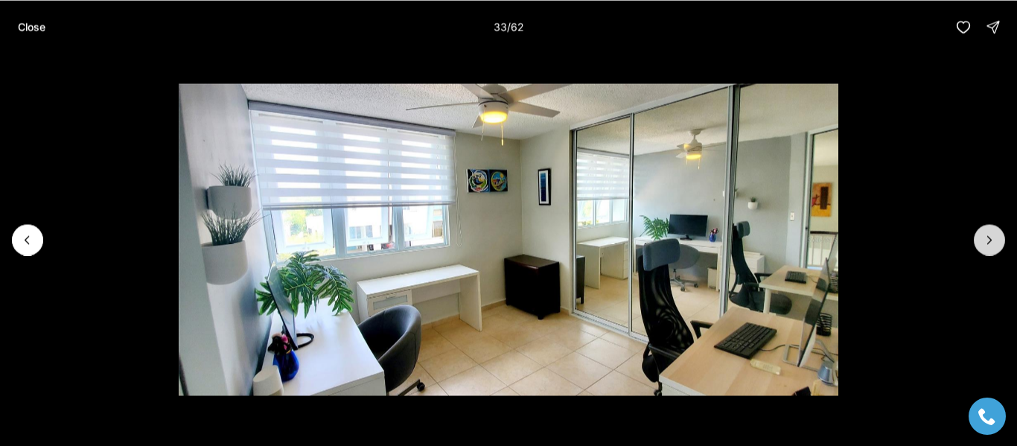
click at [999, 241] on button "Next slide" at bounding box center [989, 239] width 31 height 31
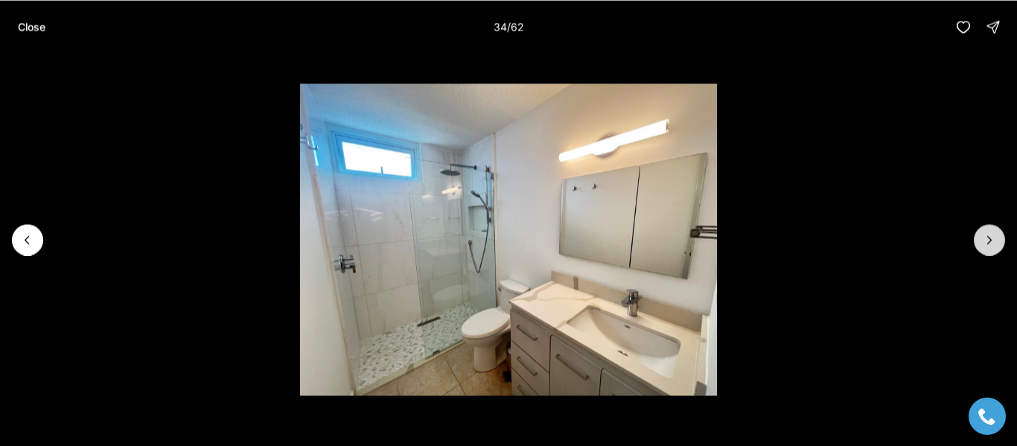
click at [999, 241] on button "Next slide" at bounding box center [989, 239] width 31 height 31
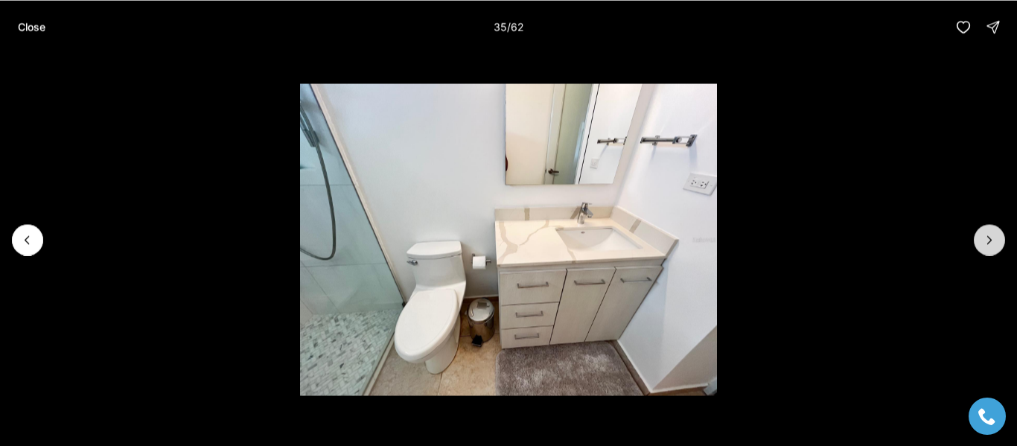
click at [999, 241] on button "Next slide" at bounding box center [989, 239] width 31 height 31
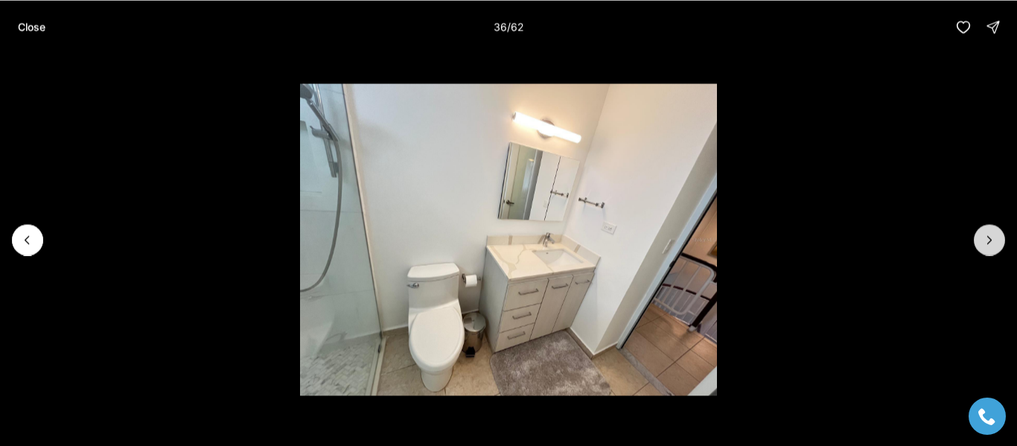
click at [999, 241] on button "Next slide" at bounding box center [989, 239] width 31 height 31
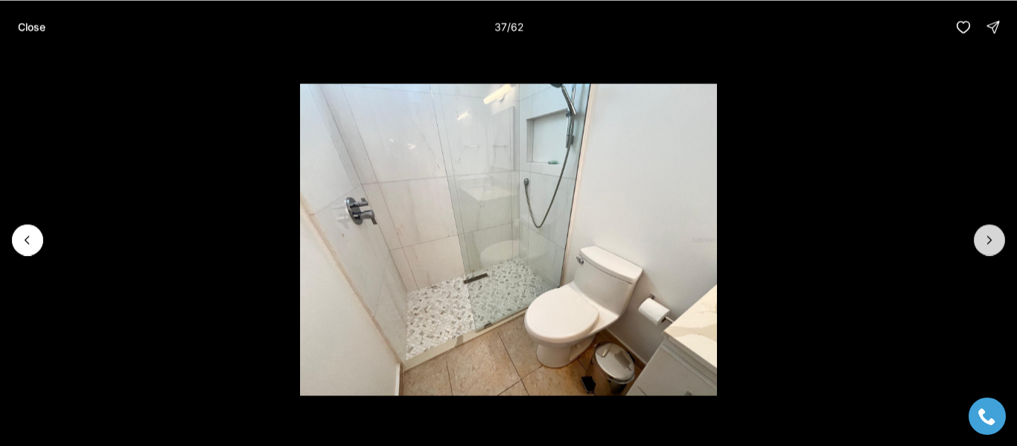
click at [999, 241] on button "Next slide" at bounding box center [989, 239] width 31 height 31
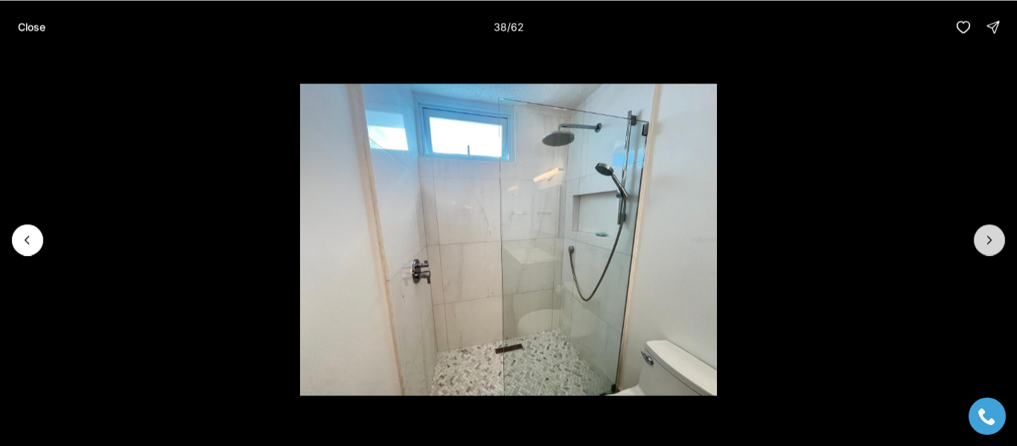
click at [999, 241] on button "Next slide" at bounding box center [989, 239] width 31 height 31
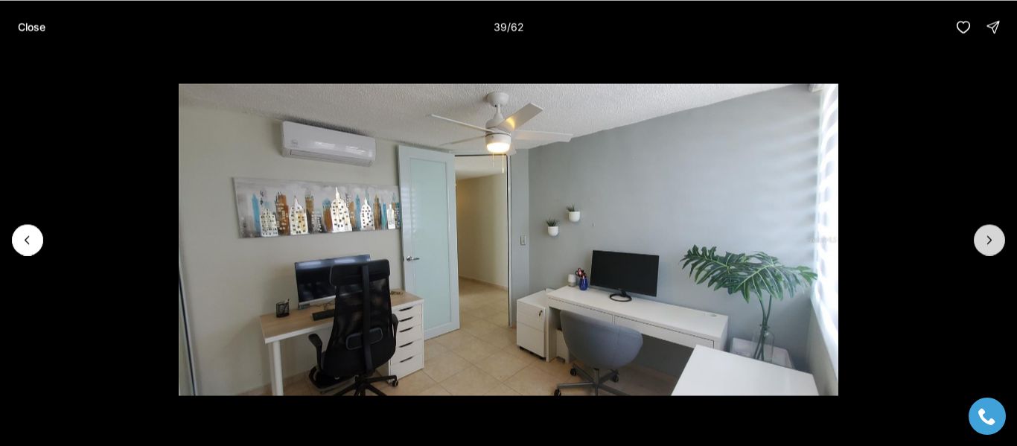
click at [999, 241] on button "Next slide" at bounding box center [989, 239] width 31 height 31
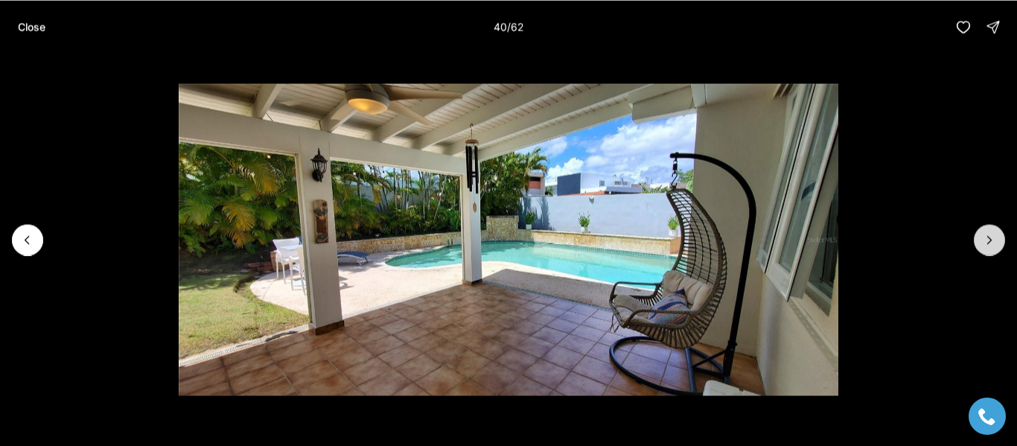
click at [999, 241] on button "Next slide" at bounding box center [989, 239] width 31 height 31
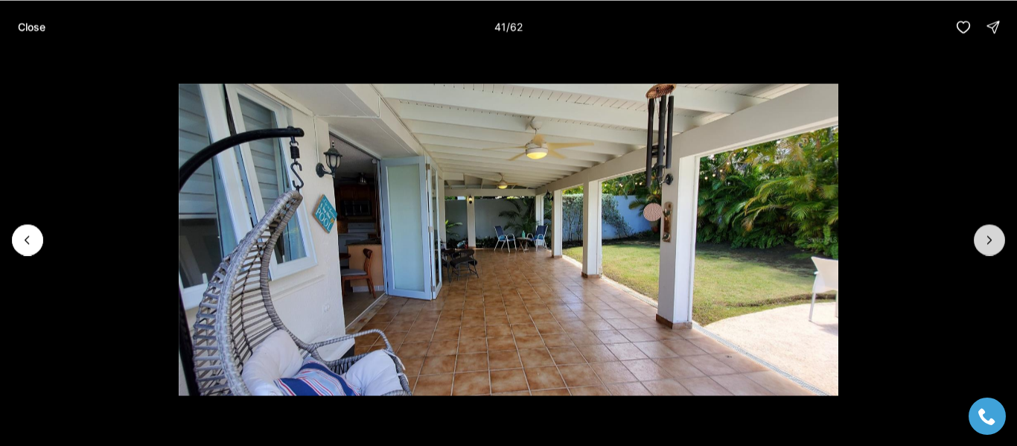
click at [999, 241] on button "Next slide" at bounding box center [989, 239] width 31 height 31
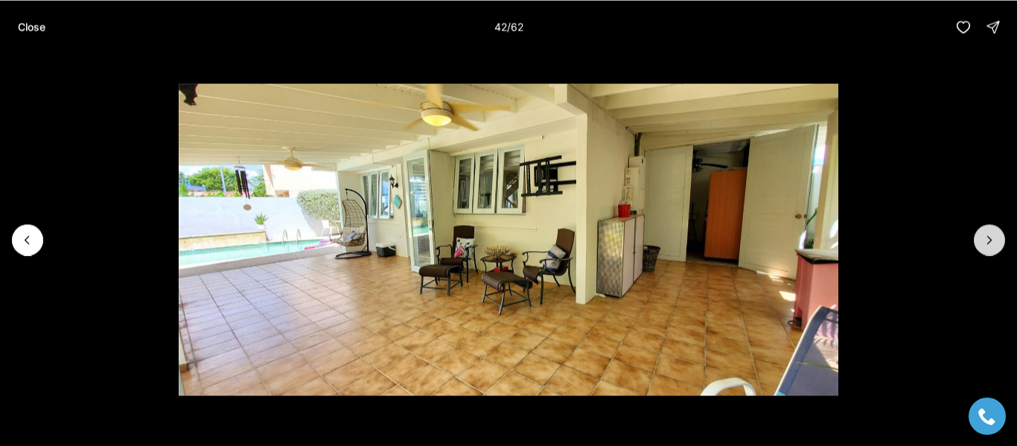
click at [999, 241] on button "Next slide" at bounding box center [989, 239] width 31 height 31
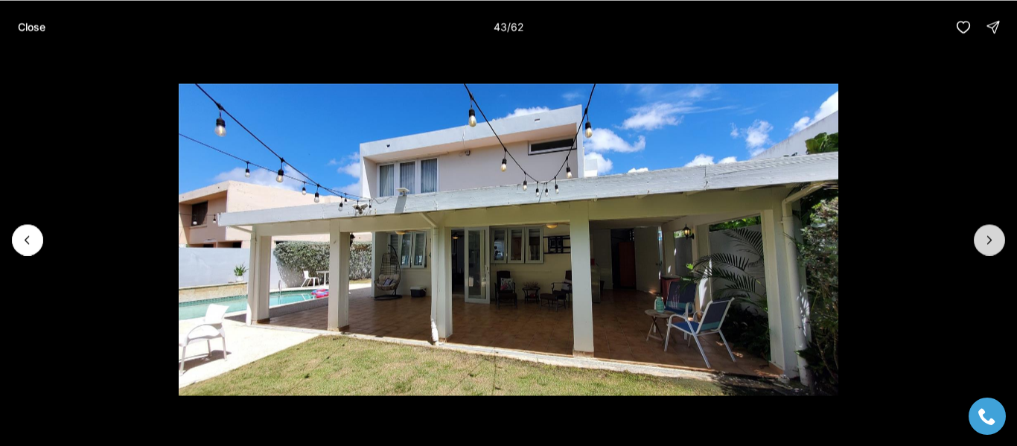
click at [999, 241] on button "Next slide" at bounding box center [989, 239] width 31 height 31
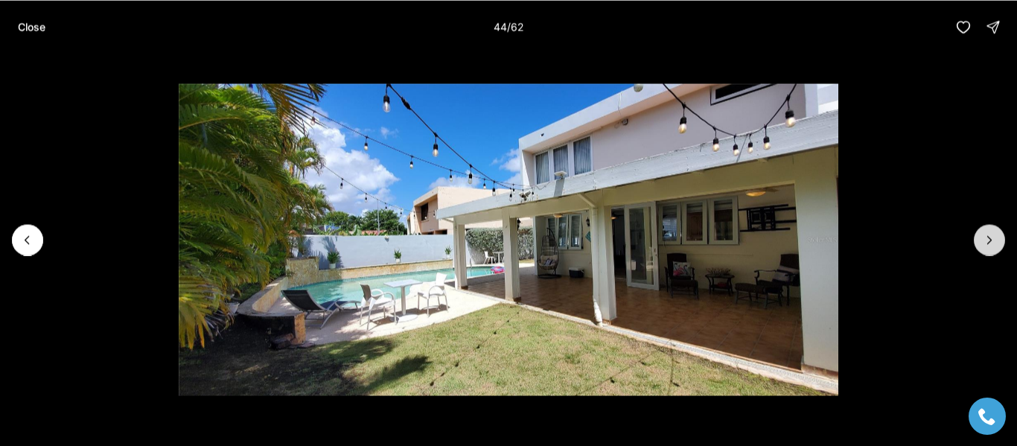
click at [999, 241] on button "Next slide" at bounding box center [989, 239] width 31 height 31
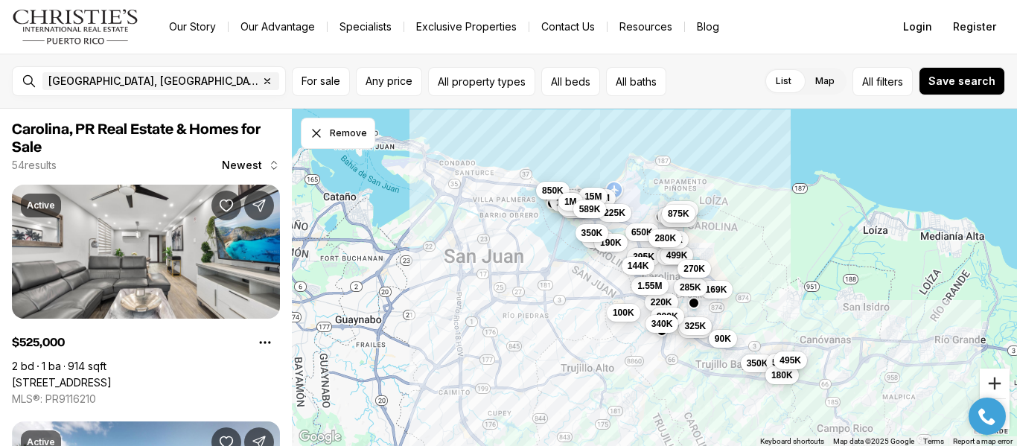
click at [988, 381] on button "Zoom in" at bounding box center [995, 383] width 30 height 30
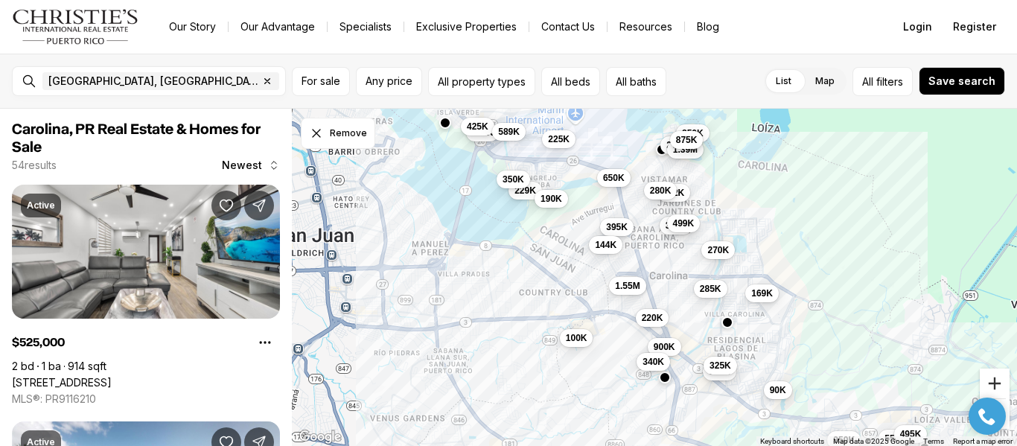
click at [988, 381] on button "Zoom in" at bounding box center [995, 383] width 30 height 30
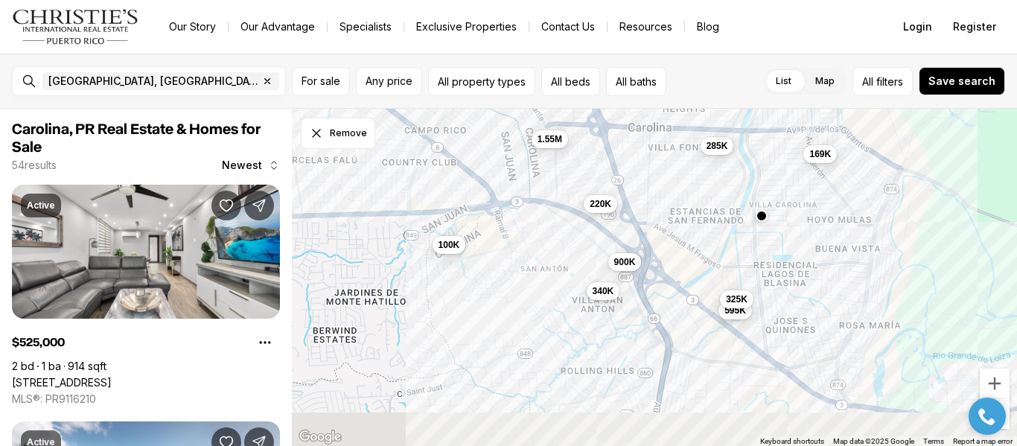
drag, startPoint x: 747, startPoint y: 336, endPoint x: 706, endPoint y: 187, distance: 154.9
click at [706, 187] on div "169K 395K 595K 325K 285K 399K 499K 270K 220K 1.55M 144K 900K 340K 100K" at bounding box center [654, 278] width 725 height 338
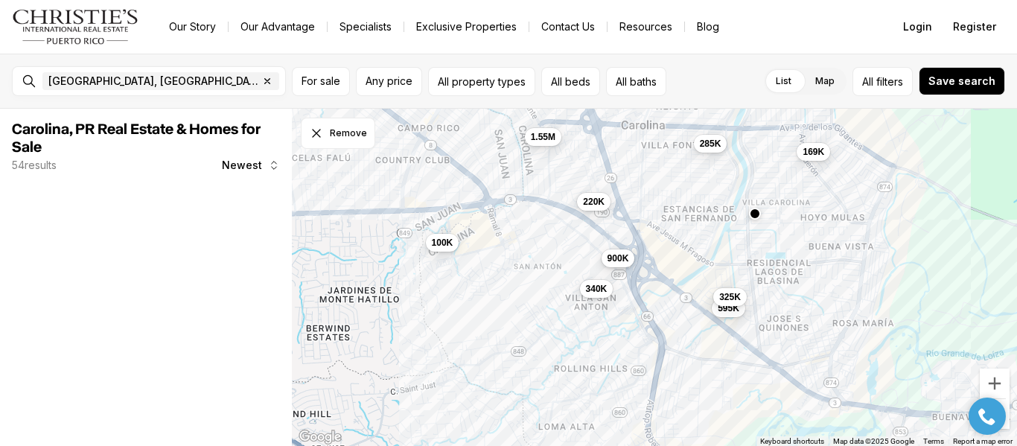
click at [624, 252] on span "900K" at bounding box center [618, 258] width 22 height 12
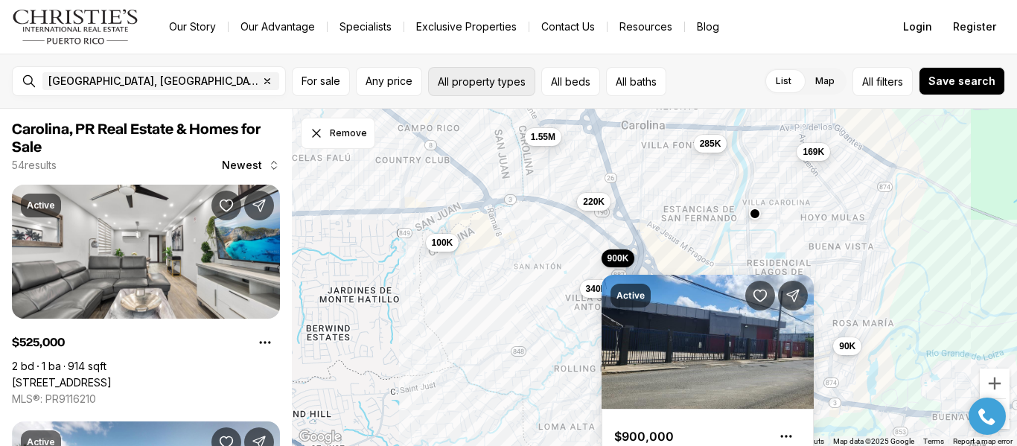
click at [471, 83] on button "All property types" at bounding box center [481, 81] width 107 height 29
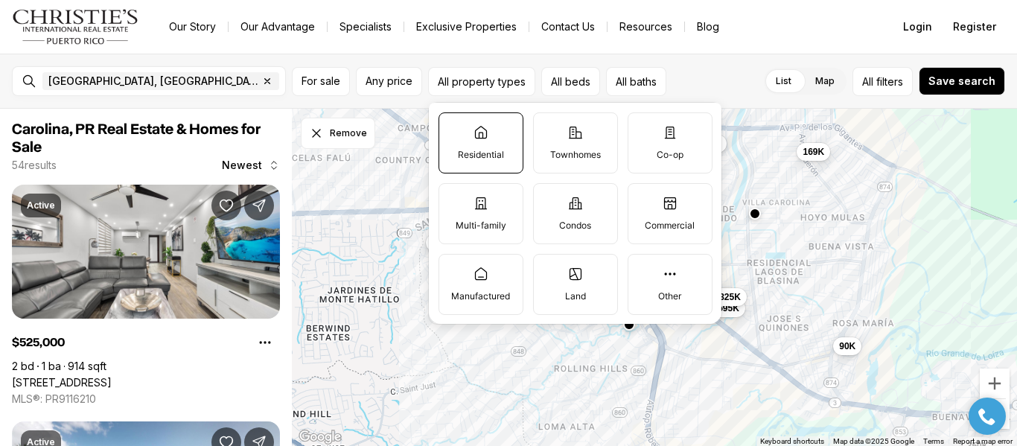
click at [475, 153] on p "Residential" at bounding box center [481, 155] width 46 height 12
click at [454, 128] on button "Residential" at bounding box center [446, 120] width 15 height 15
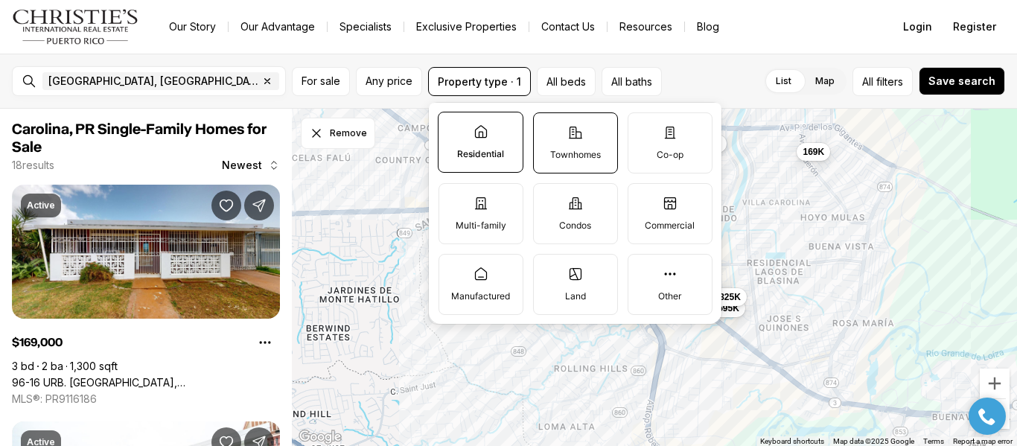
click at [580, 137] on icon at bounding box center [575, 132] width 15 height 15
click at [549, 128] on button "Townhomes" at bounding box center [541, 120] width 15 height 15
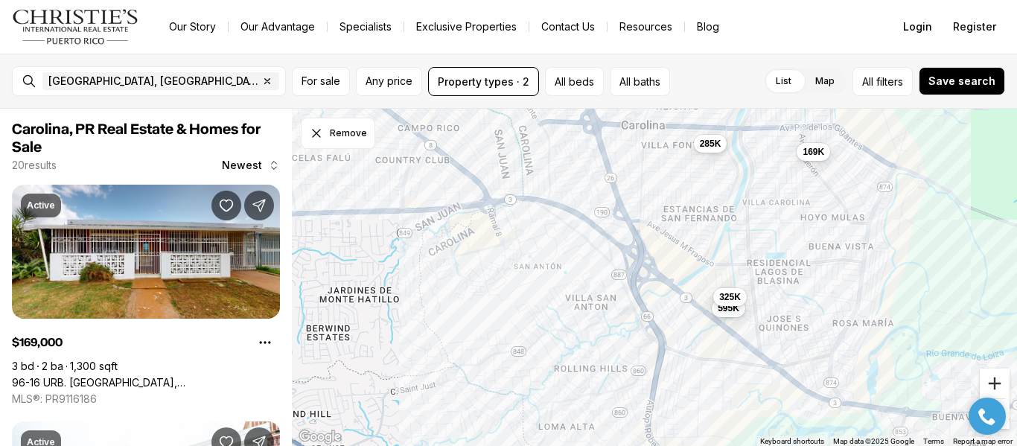
click at [994, 377] on button "Zoom in" at bounding box center [995, 383] width 30 height 30
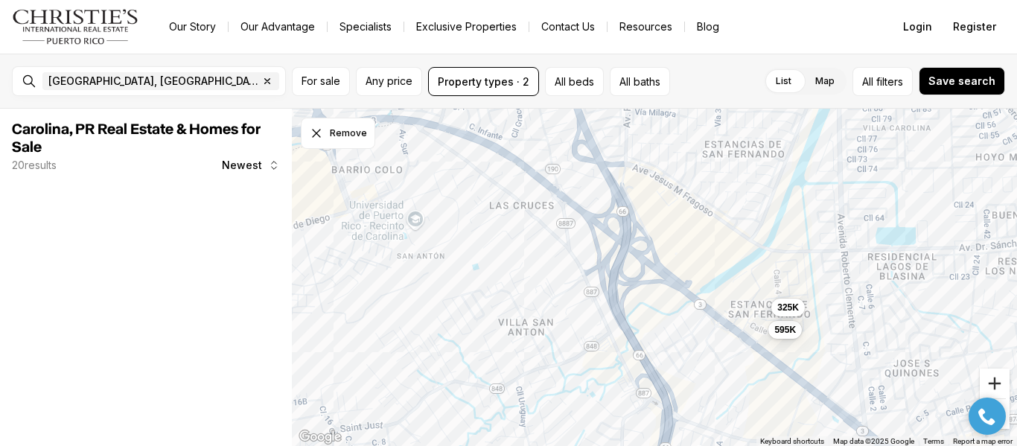
click at [994, 377] on button "Zoom in" at bounding box center [995, 383] width 30 height 30
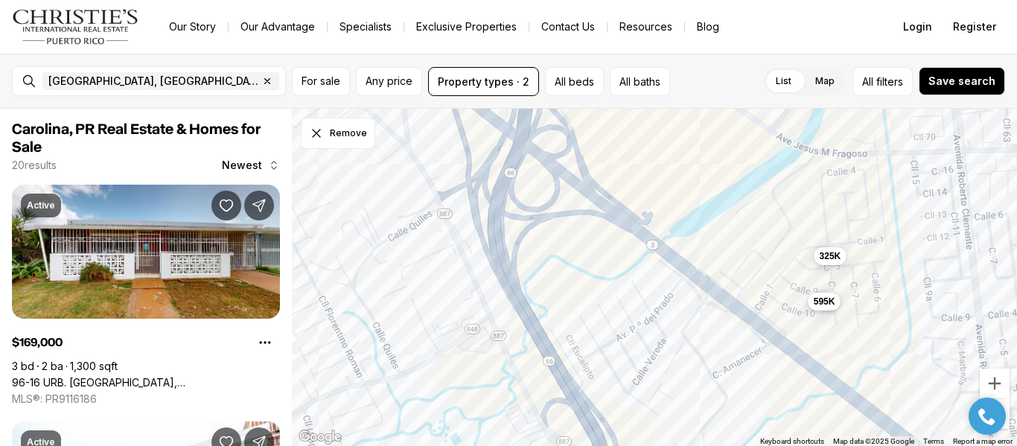
drag, startPoint x: 907, startPoint y: 409, endPoint x: 808, endPoint y: 331, distance: 126.7
click at [808, 331] on div "595K 325K" at bounding box center [654, 278] width 725 height 338
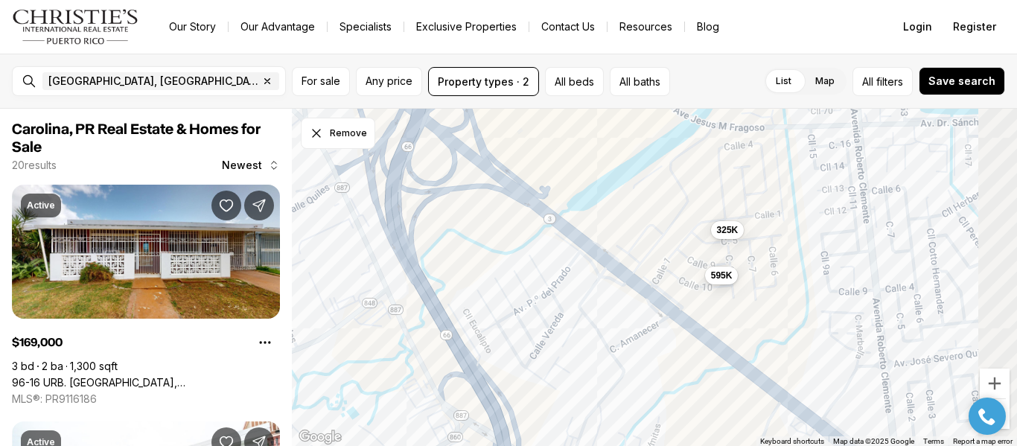
drag, startPoint x: 906, startPoint y: 343, endPoint x: 783, endPoint y: 301, distance: 129.7
click at [783, 301] on div "595K 325K" at bounding box center [654, 278] width 725 height 338
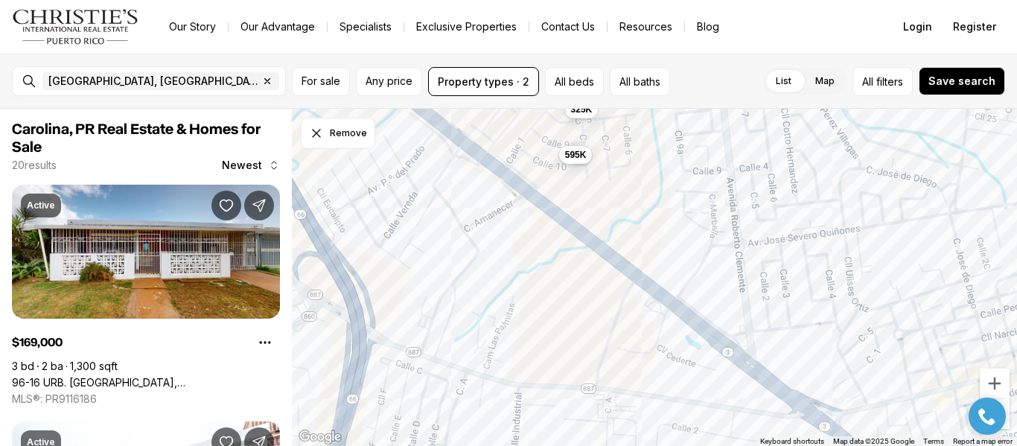
drag, startPoint x: 761, startPoint y: 359, endPoint x: 741, endPoint y: 276, distance: 85.0
click at [741, 276] on div "595K 325K" at bounding box center [654, 278] width 725 height 338
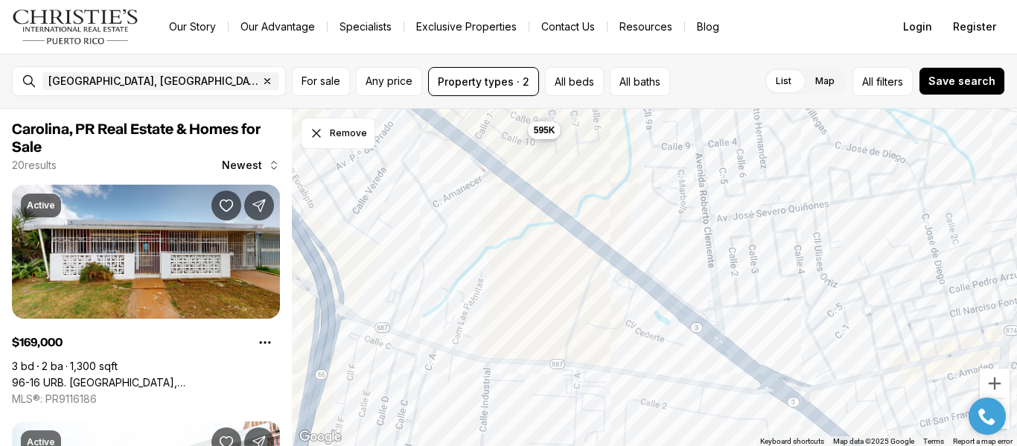
drag, startPoint x: 799, startPoint y: 321, endPoint x: 685, endPoint y: 242, distance: 139.2
click at [700, 256] on div "595K" at bounding box center [654, 278] width 725 height 338
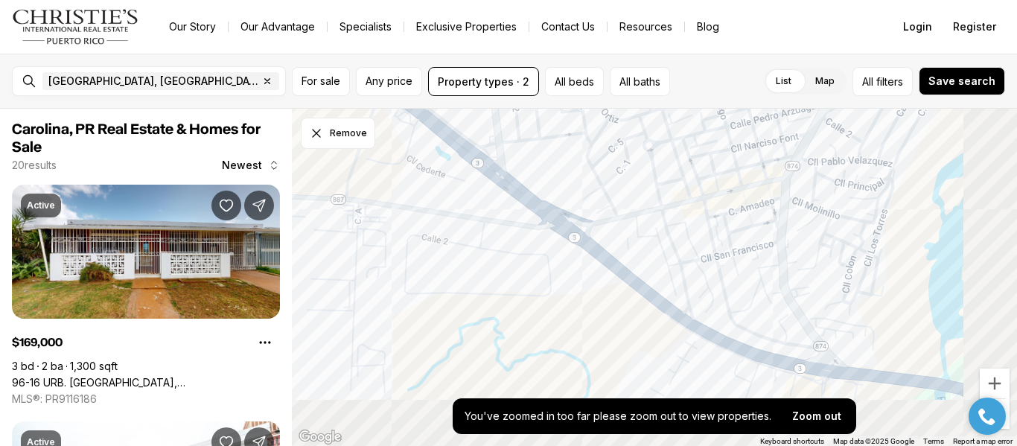
drag, startPoint x: 675, startPoint y: 345, endPoint x: 573, endPoint y: 256, distance: 135.6
click at [573, 256] on div at bounding box center [654, 278] width 725 height 338
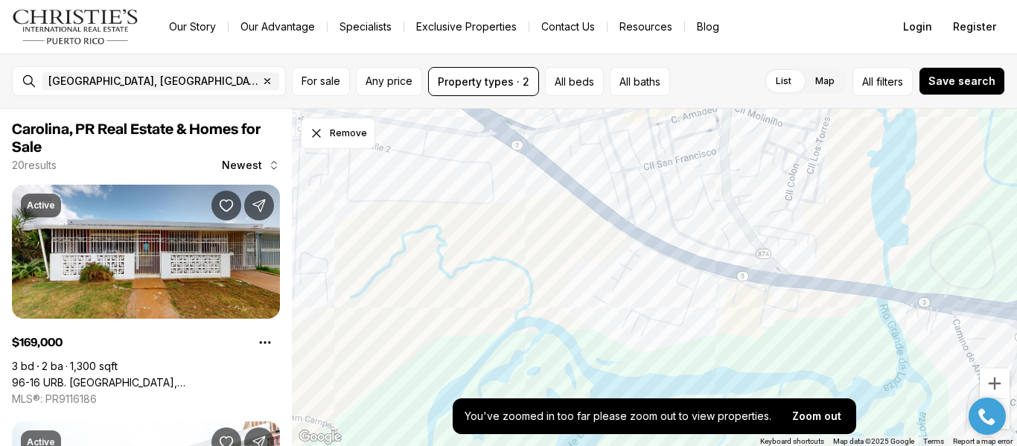
drag, startPoint x: 694, startPoint y: 337, endPoint x: 675, endPoint y: 265, distance: 74.7
click at [675, 265] on div at bounding box center [654, 278] width 725 height 338
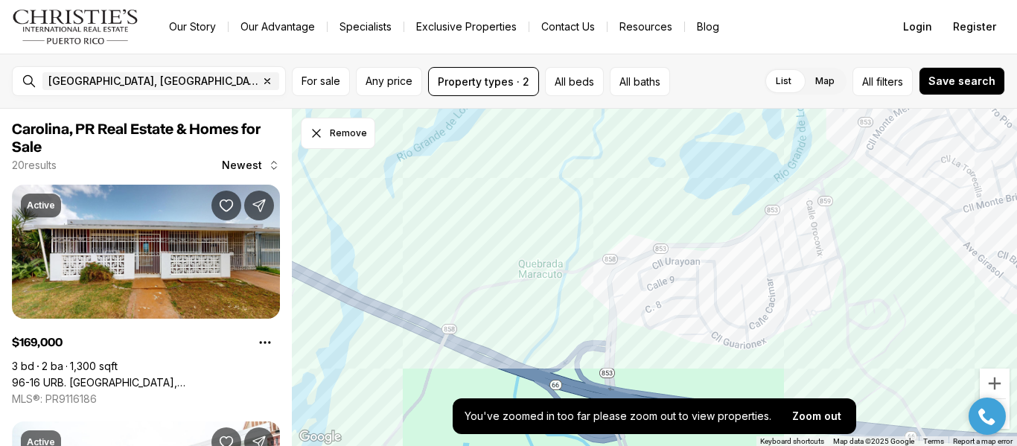
drag, startPoint x: 803, startPoint y: 191, endPoint x: 691, endPoint y: -90, distance: 302.7
click at [691, 0] on html "Go to: Homepage Our Story Our Advantage Specialists Exclusive Properties Contac…" at bounding box center [508, 223] width 1017 height 446
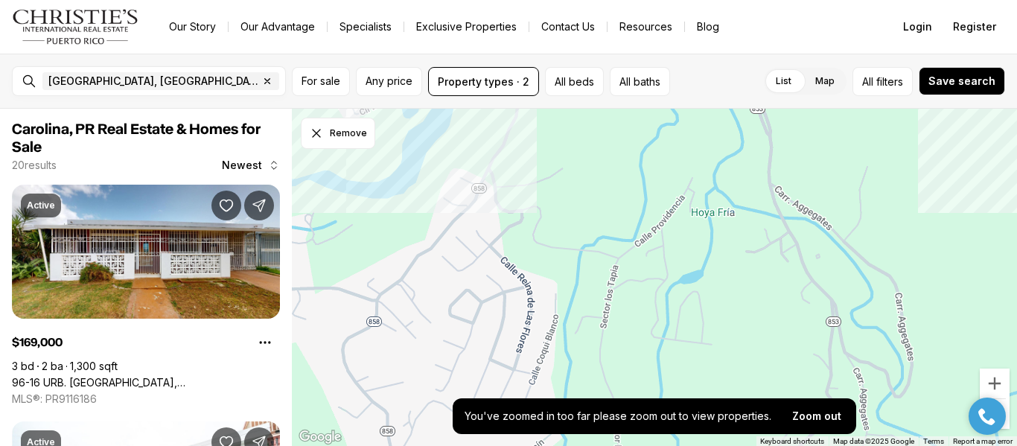
drag, startPoint x: 814, startPoint y: 345, endPoint x: 948, endPoint y: -10, distance: 379.5
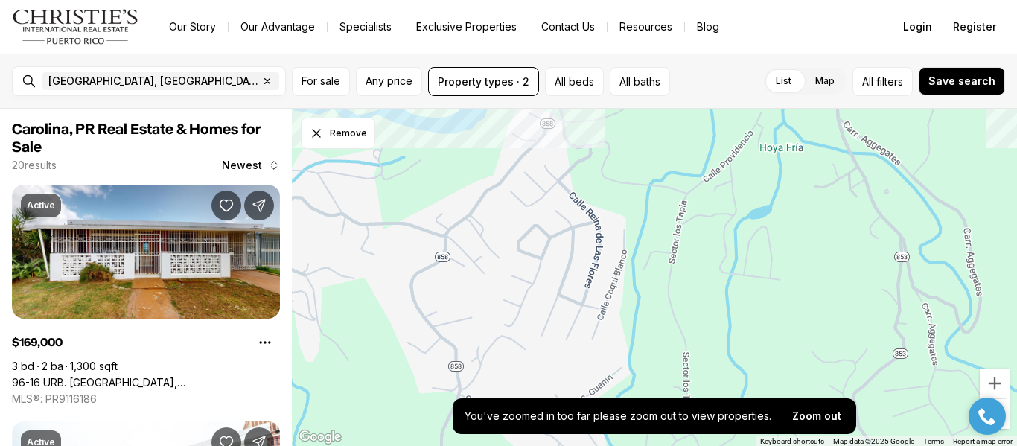
drag, startPoint x: 948, startPoint y: -10, endPoint x: 680, endPoint y: 249, distance: 372.7
click at [680, 249] on div at bounding box center [654, 278] width 725 height 338
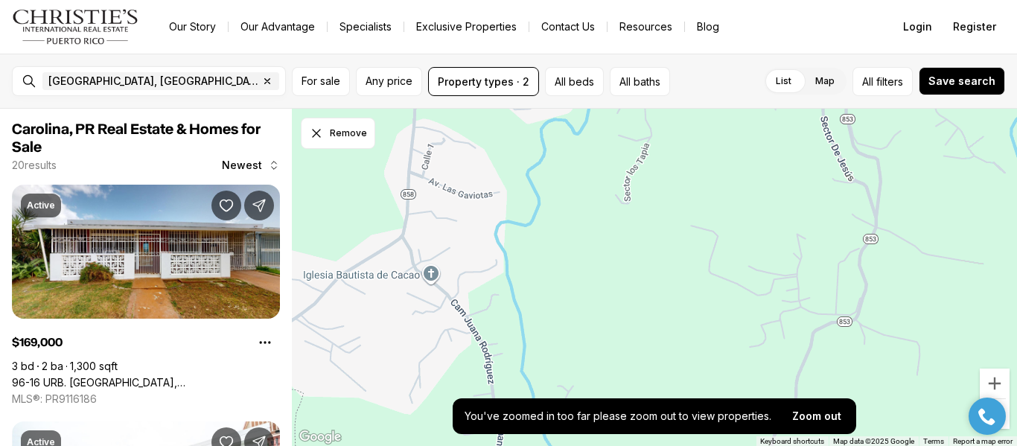
drag, startPoint x: 502, startPoint y: 330, endPoint x: 474, endPoint y: -42, distance: 373.2
click at [474, 0] on html "Go to: Homepage Our Story Our Advantage Specialists Exclusive Properties Contac…" at bounding box center [508, 223] width 1017 height 446
